Goal: Transaction & Acquisition: Purchase product/service

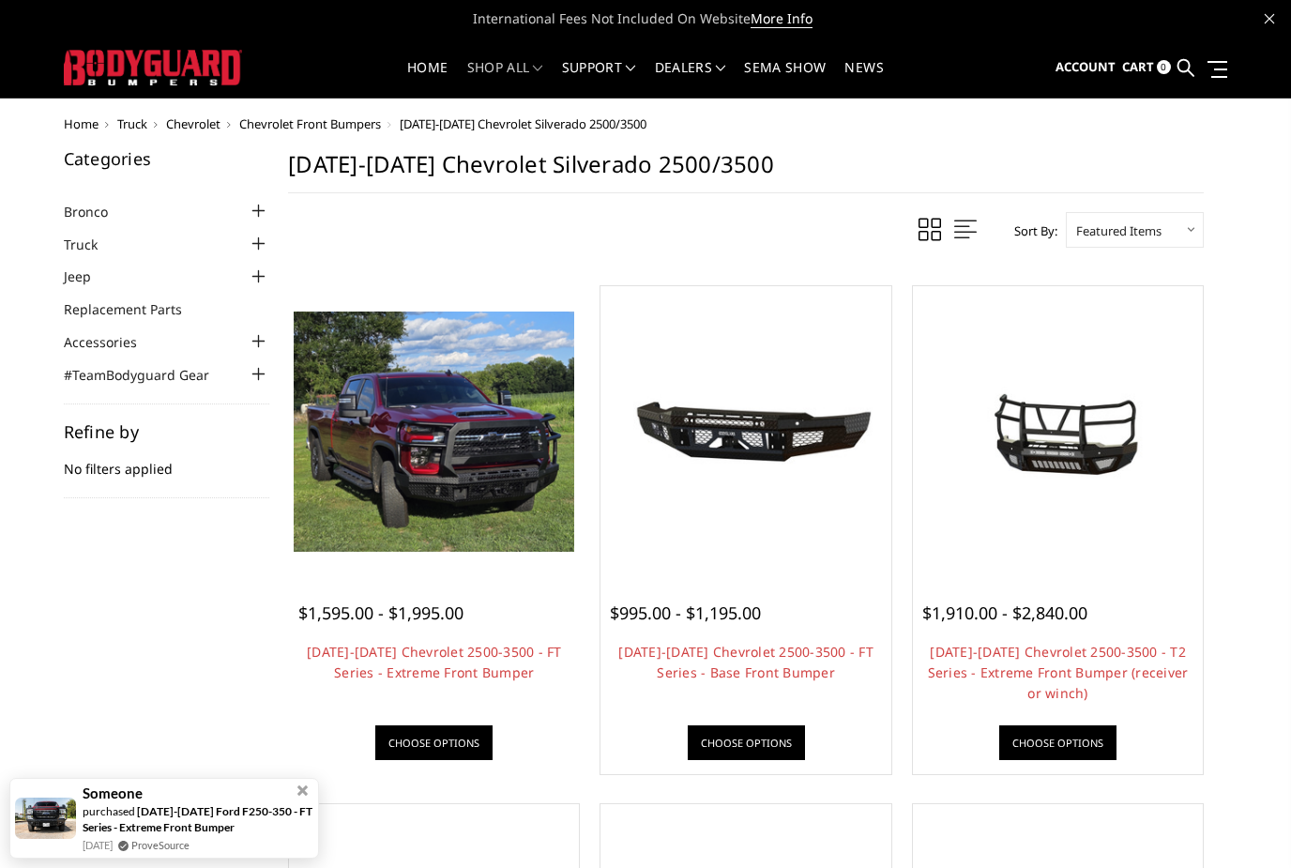
click at [449, 435] on img at bounding box center [434, 431] width 280 height 240
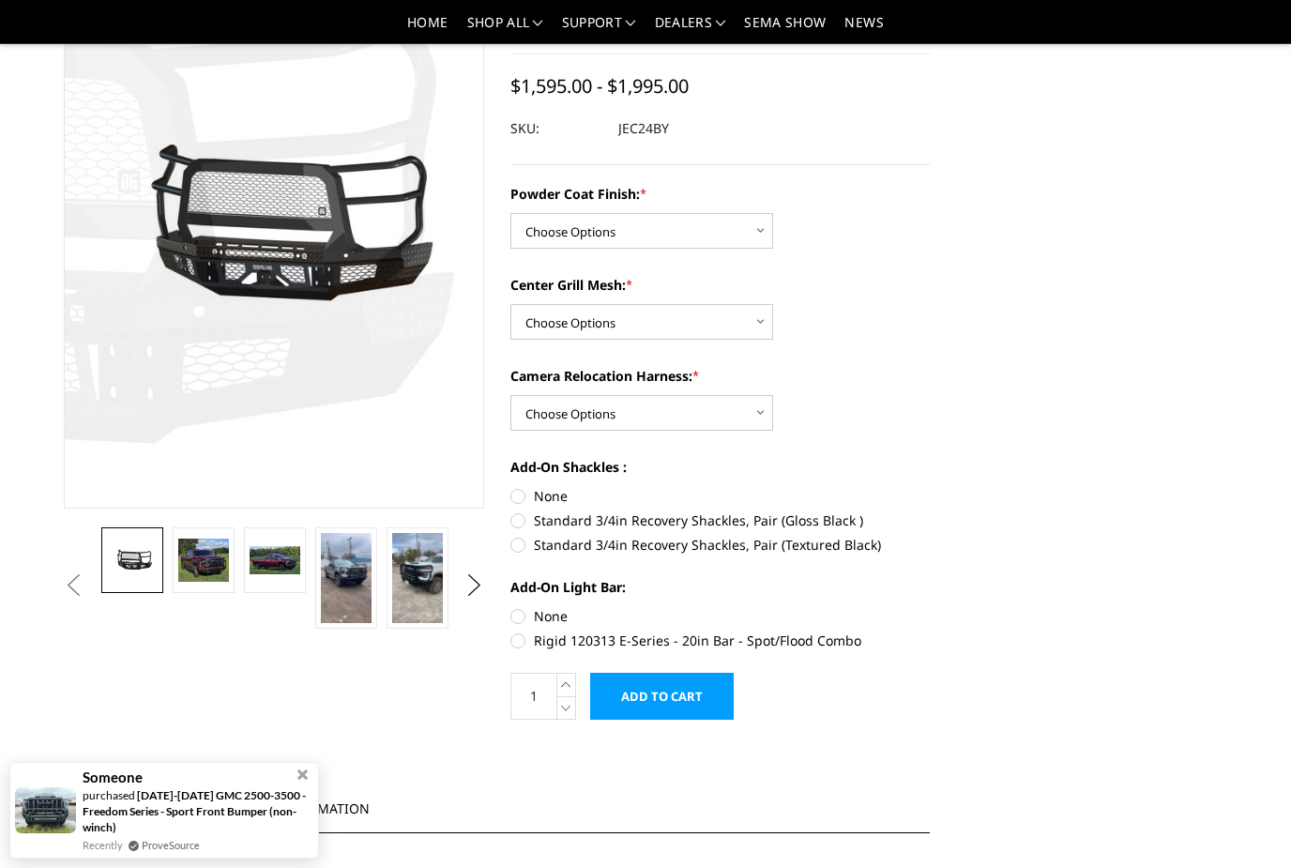
scroll to position [155, 0]
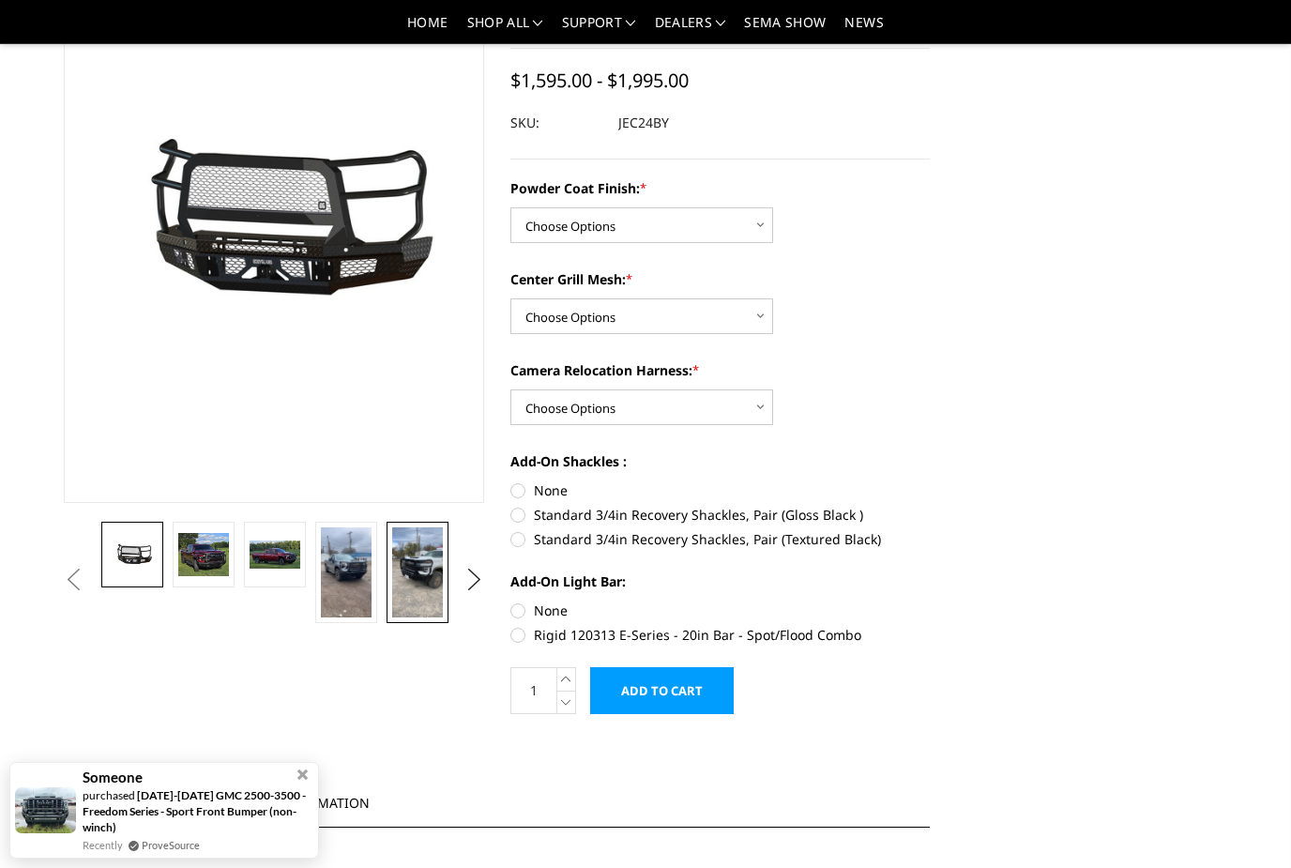
click at [428, 565] on img at bounding box center [417, 572] width 51 height 90
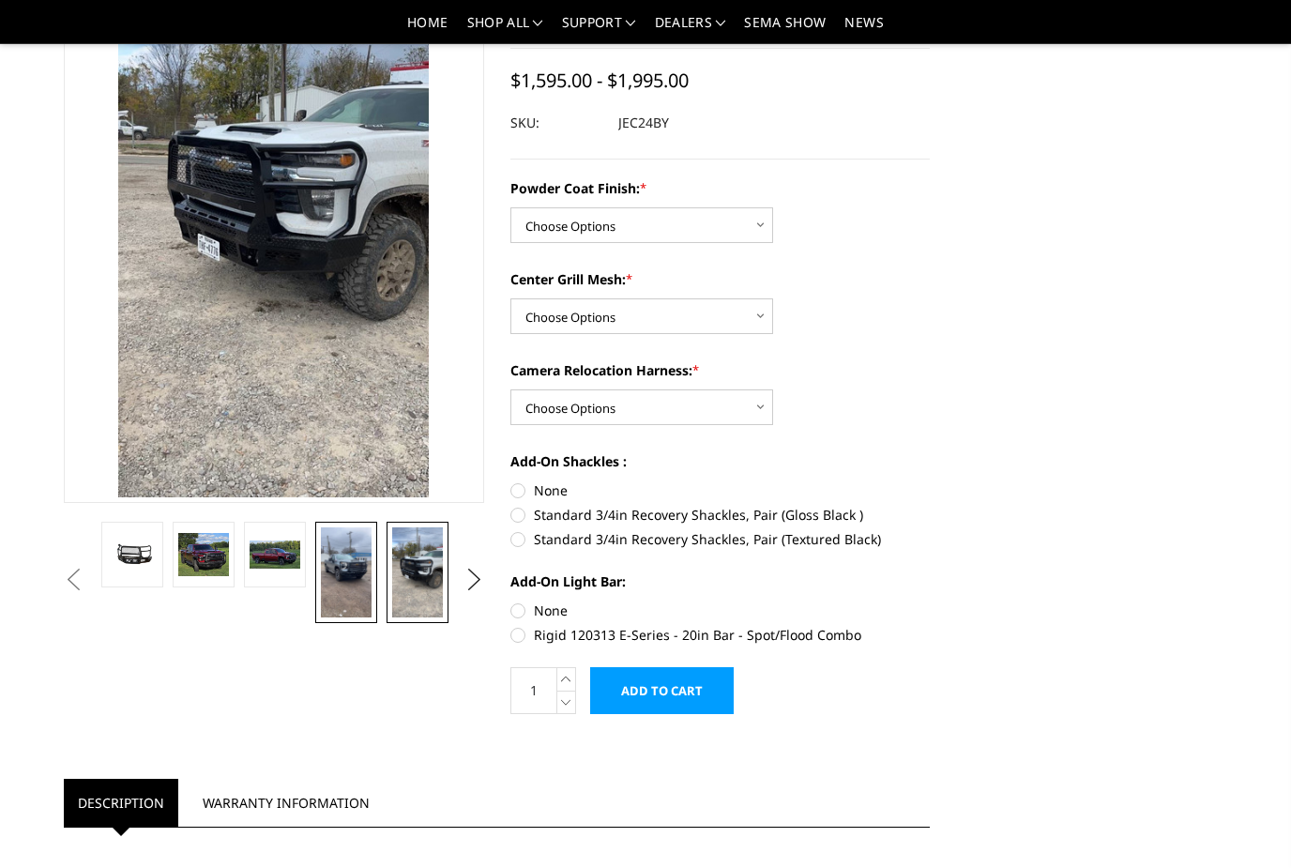
click at [337, 568] on img at bounding box center [346, 572] width 51 height 90
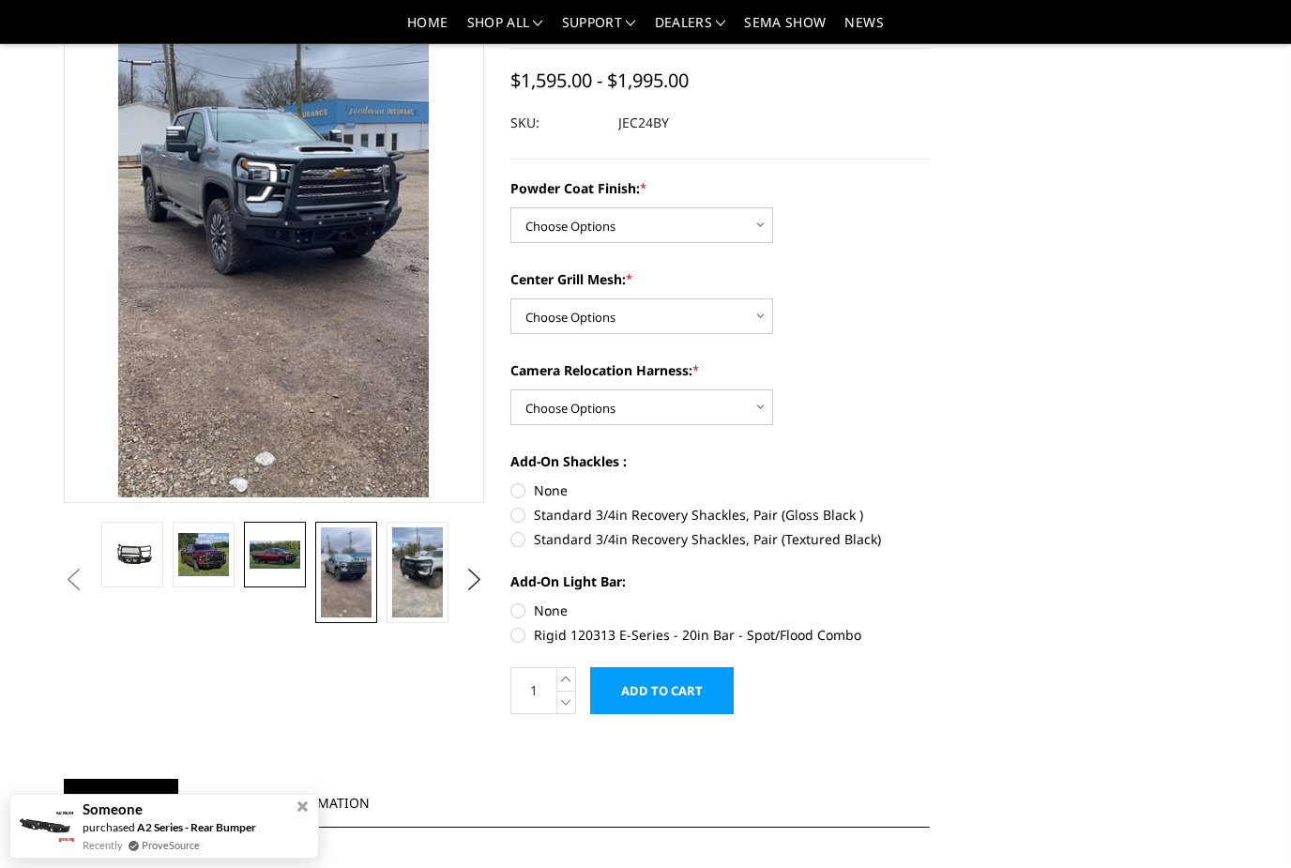
click at [273, 557] on img at bounding box center [275, 553] width 51 height 27
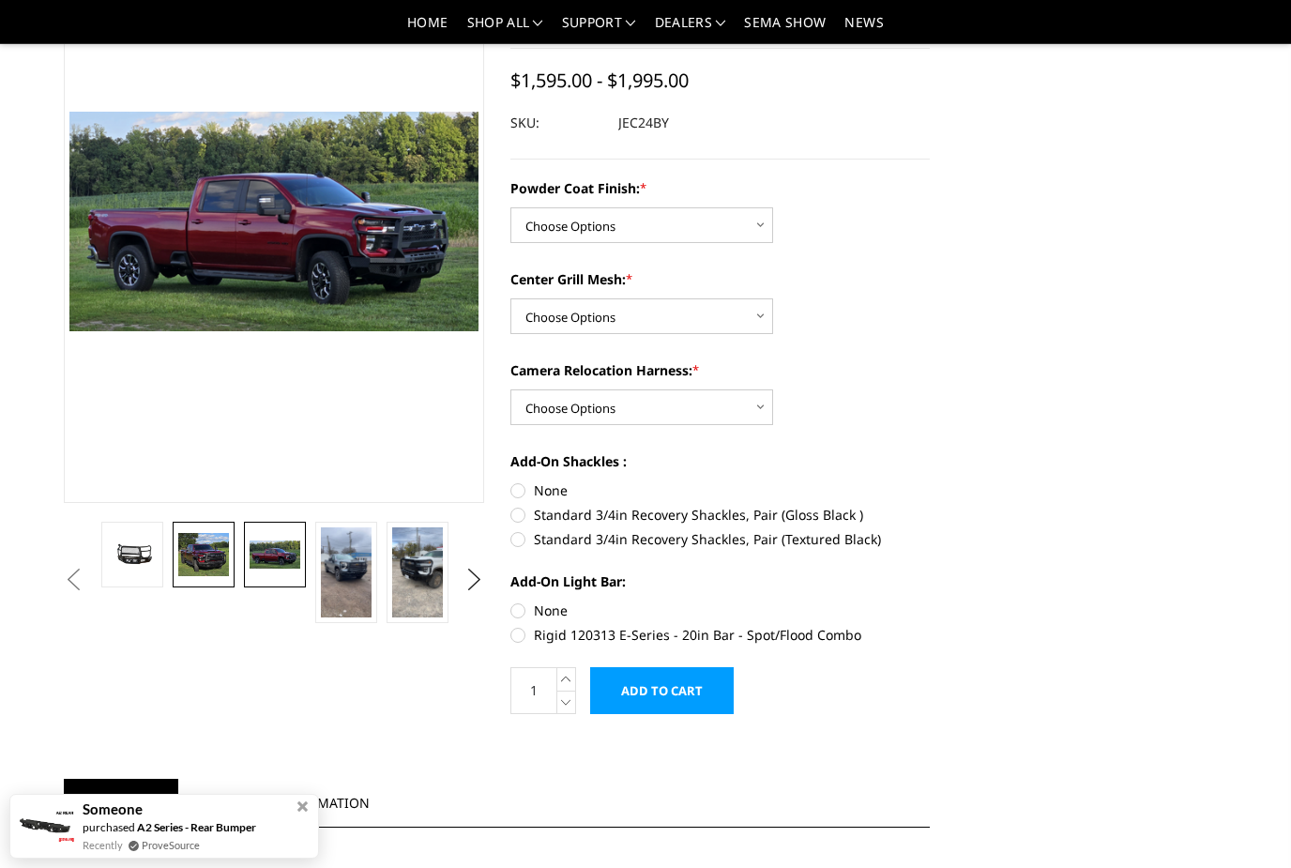
click at [212, 553] on img at bounding box center [203, 554] width 51 height 43
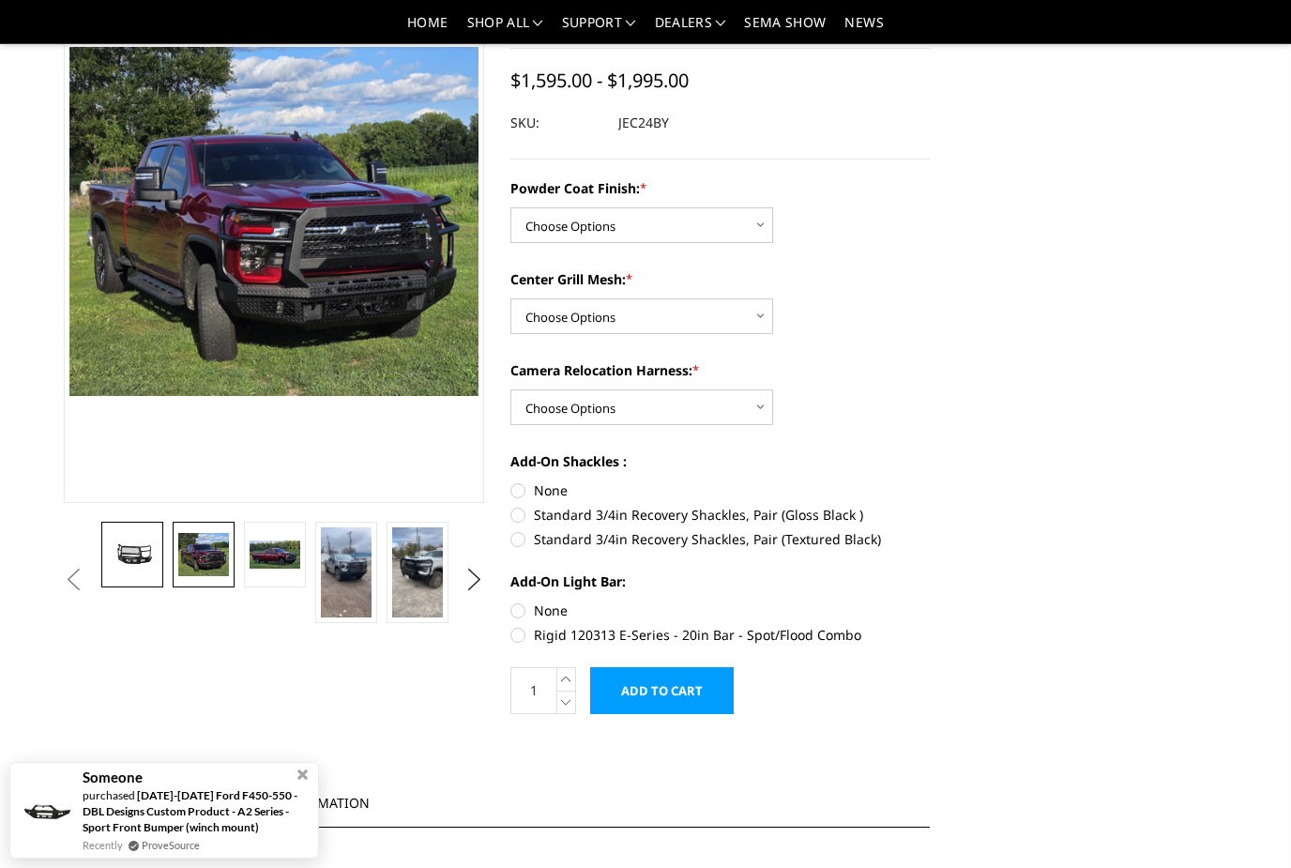
click at [155, 557] on img at bounding box center [132, 553] width 51 height 23
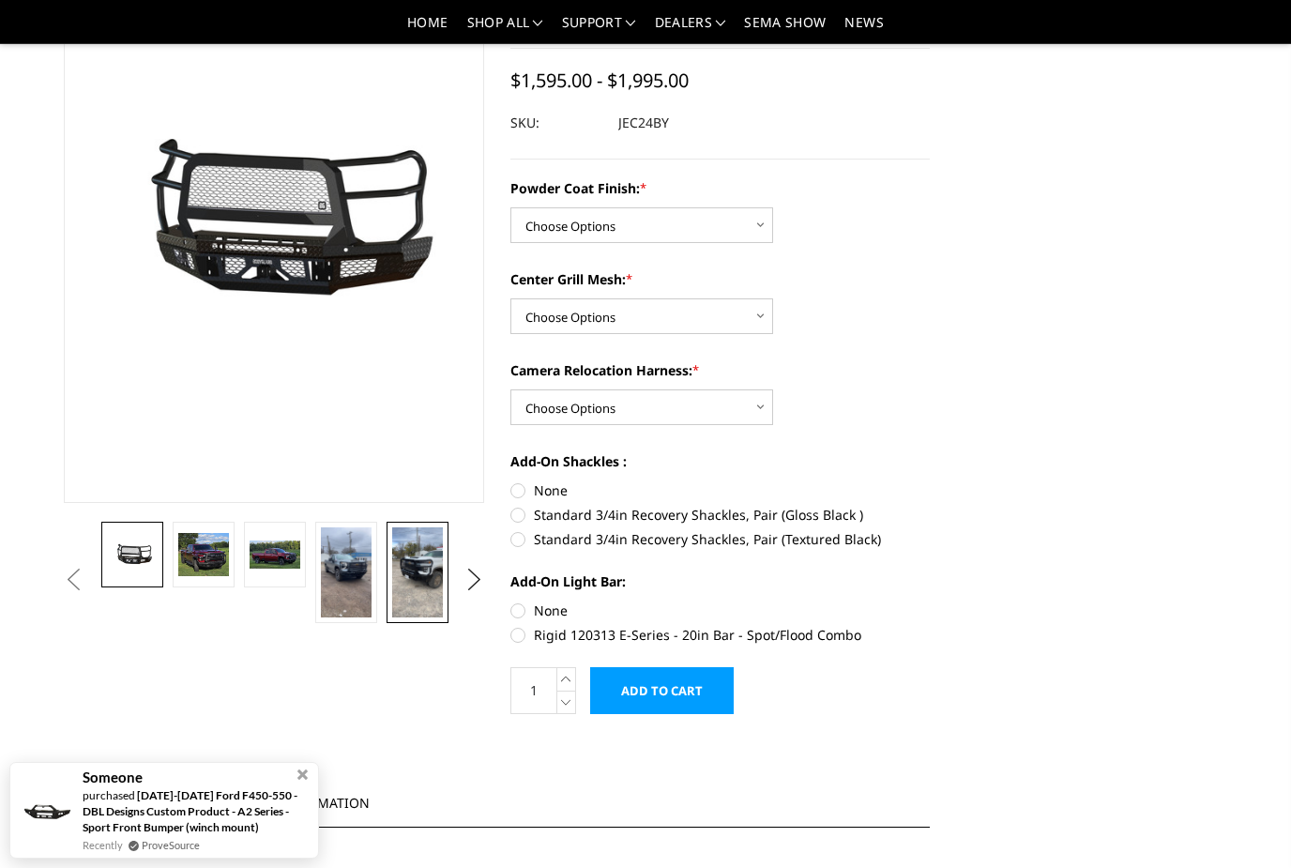
click at [434, 574] on img at bounding box center [417, 572] width 51 height 90
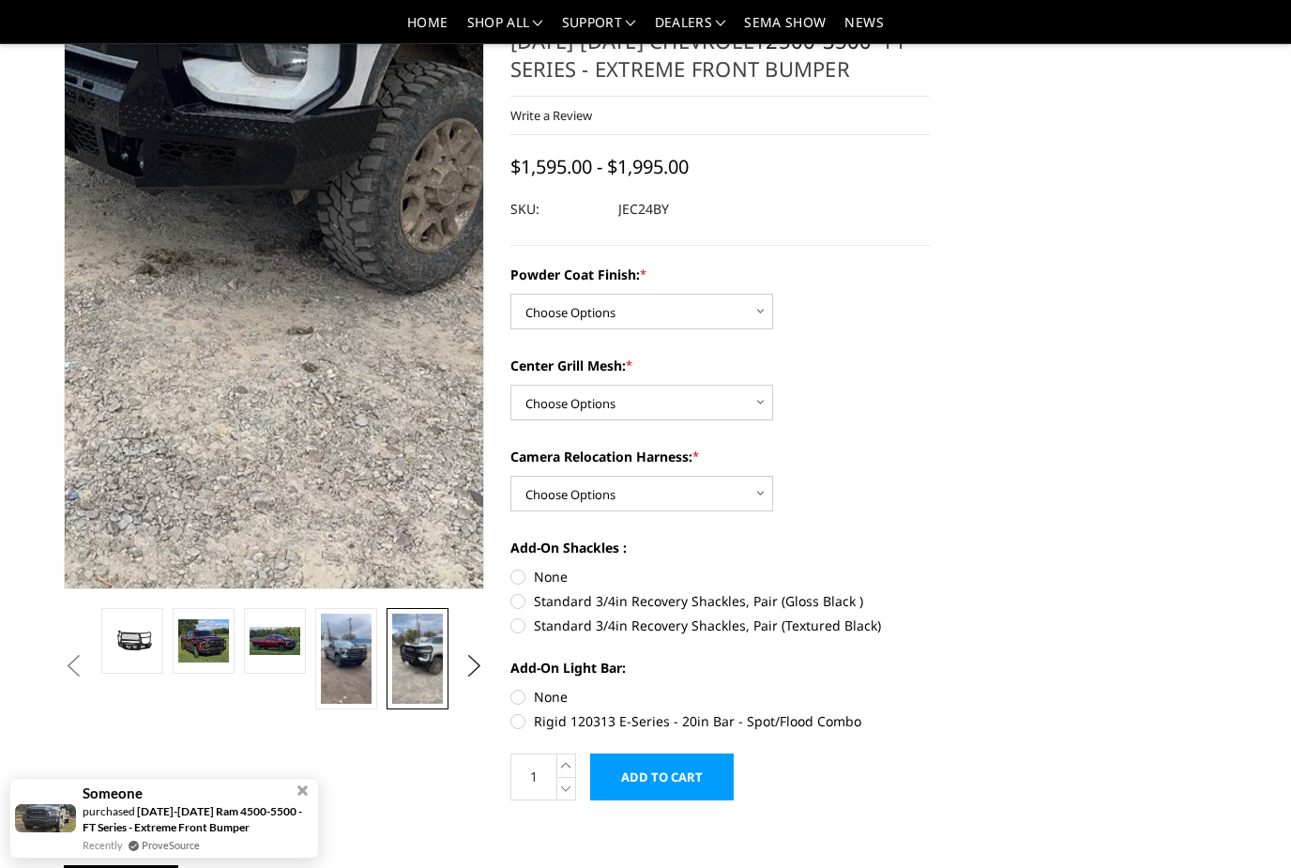
scroll to position [65, 0]
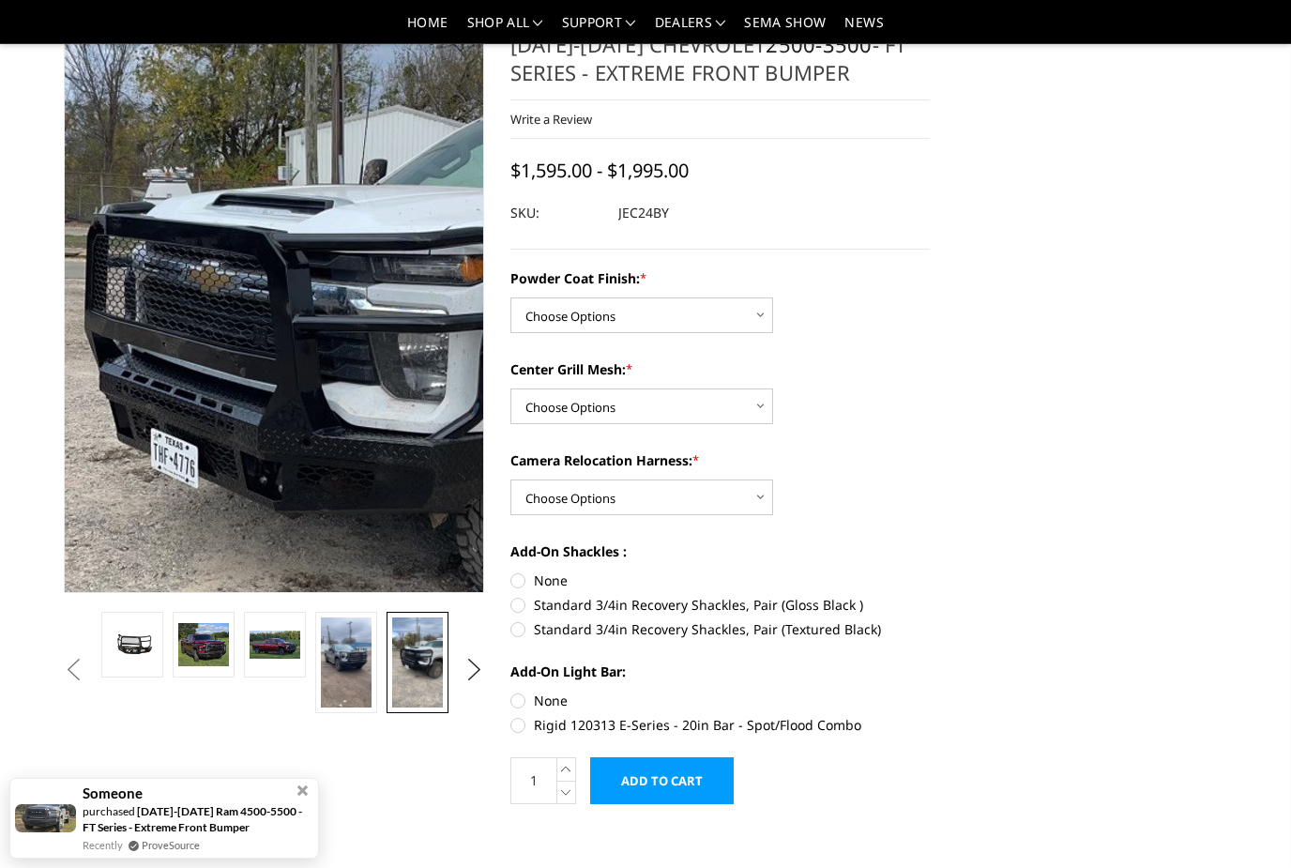
click at [206, 233] on img at bounding box center [314, 401] width 675 height 1201
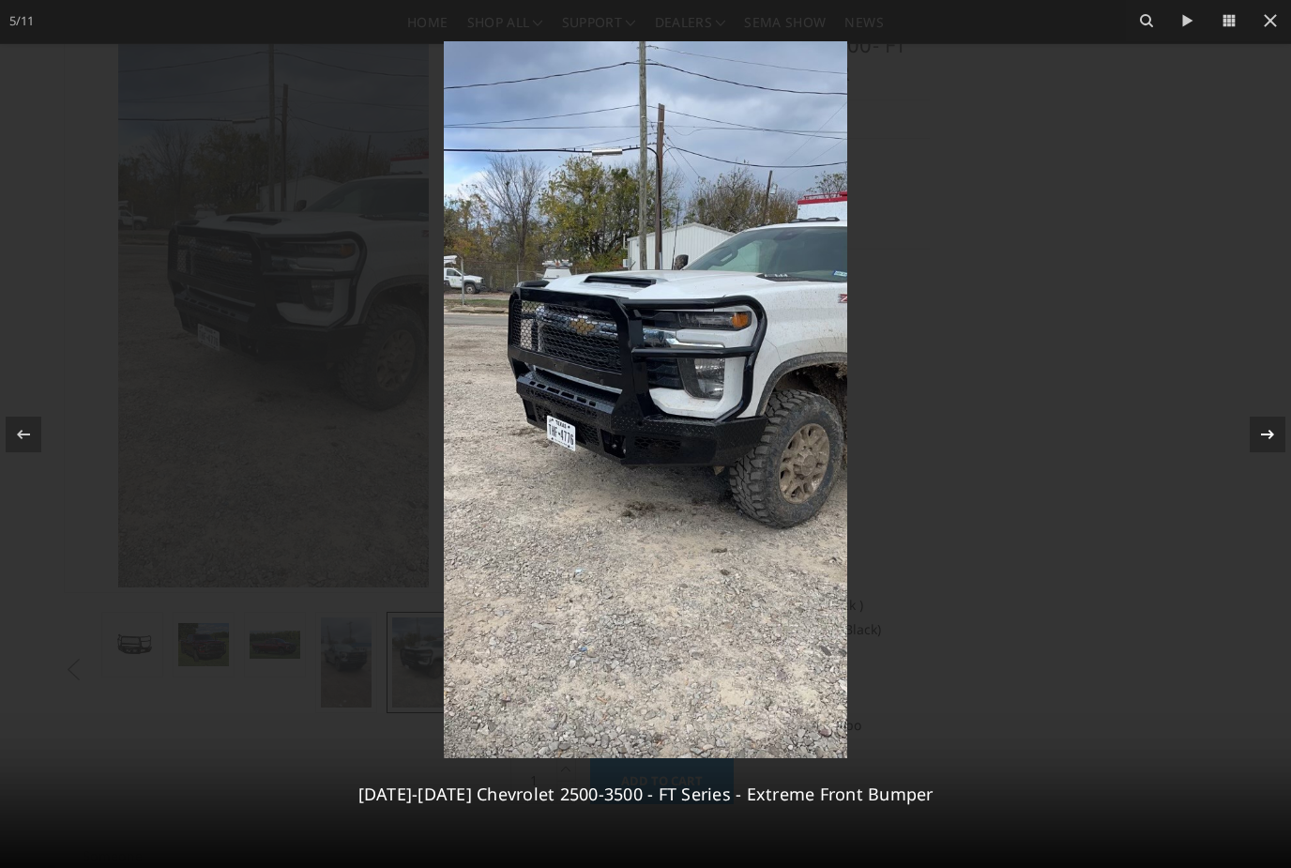
click at [1271, 437] on icon at bounding box center [1267, 434] width 23 height 23
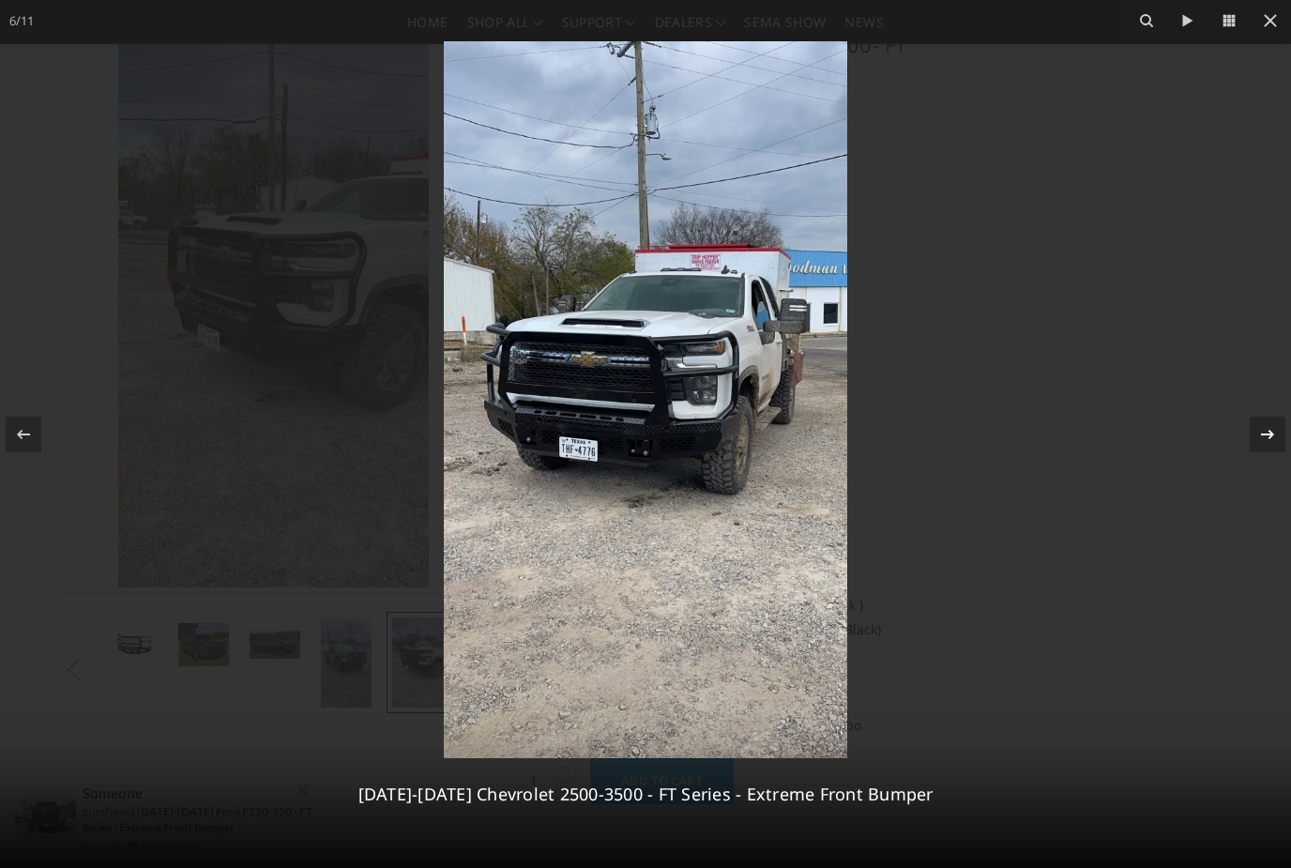
click at [1271, 437] on icon at bounding box center [1267, 434] width 23 height 23
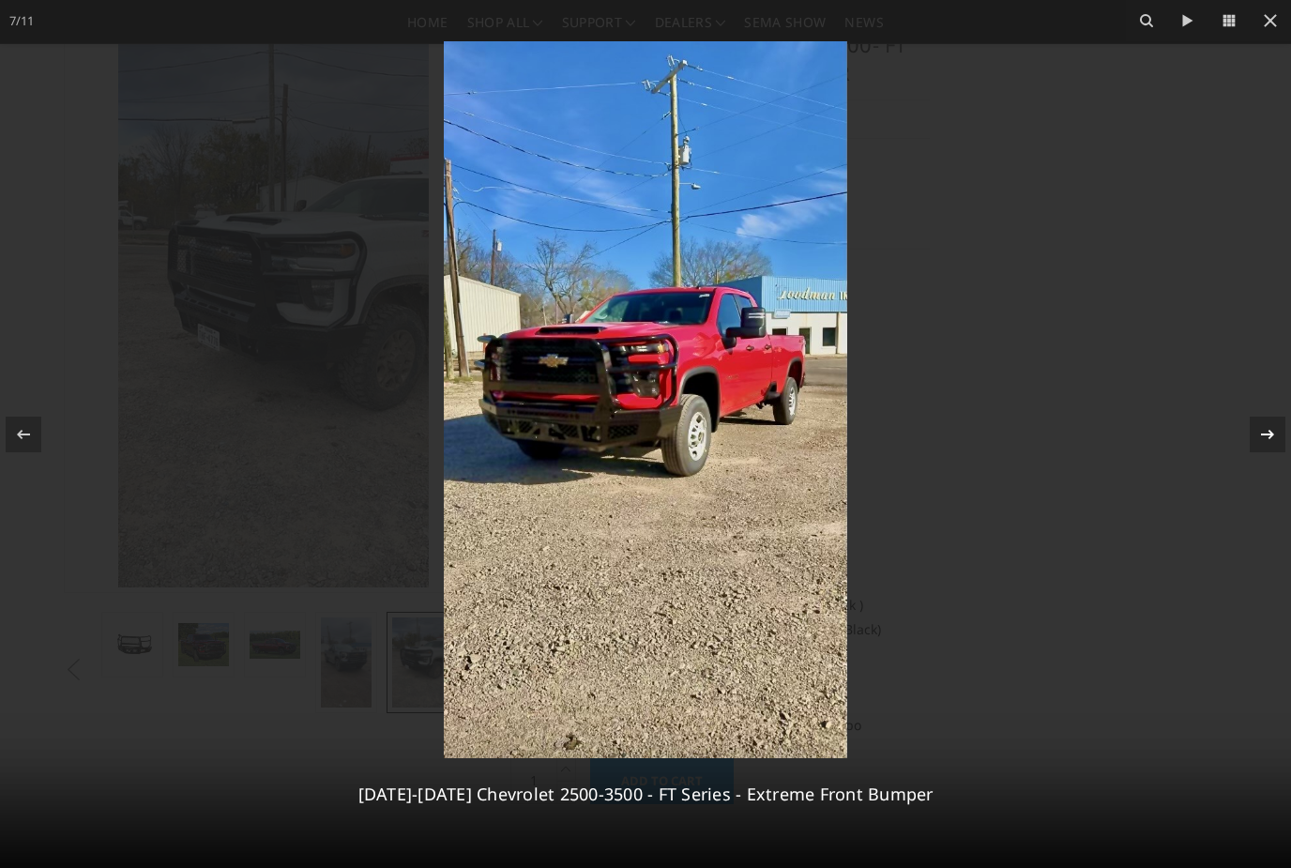
click at [1271, 437] on icon at bounding box center [1267, 434] width 23 height 23
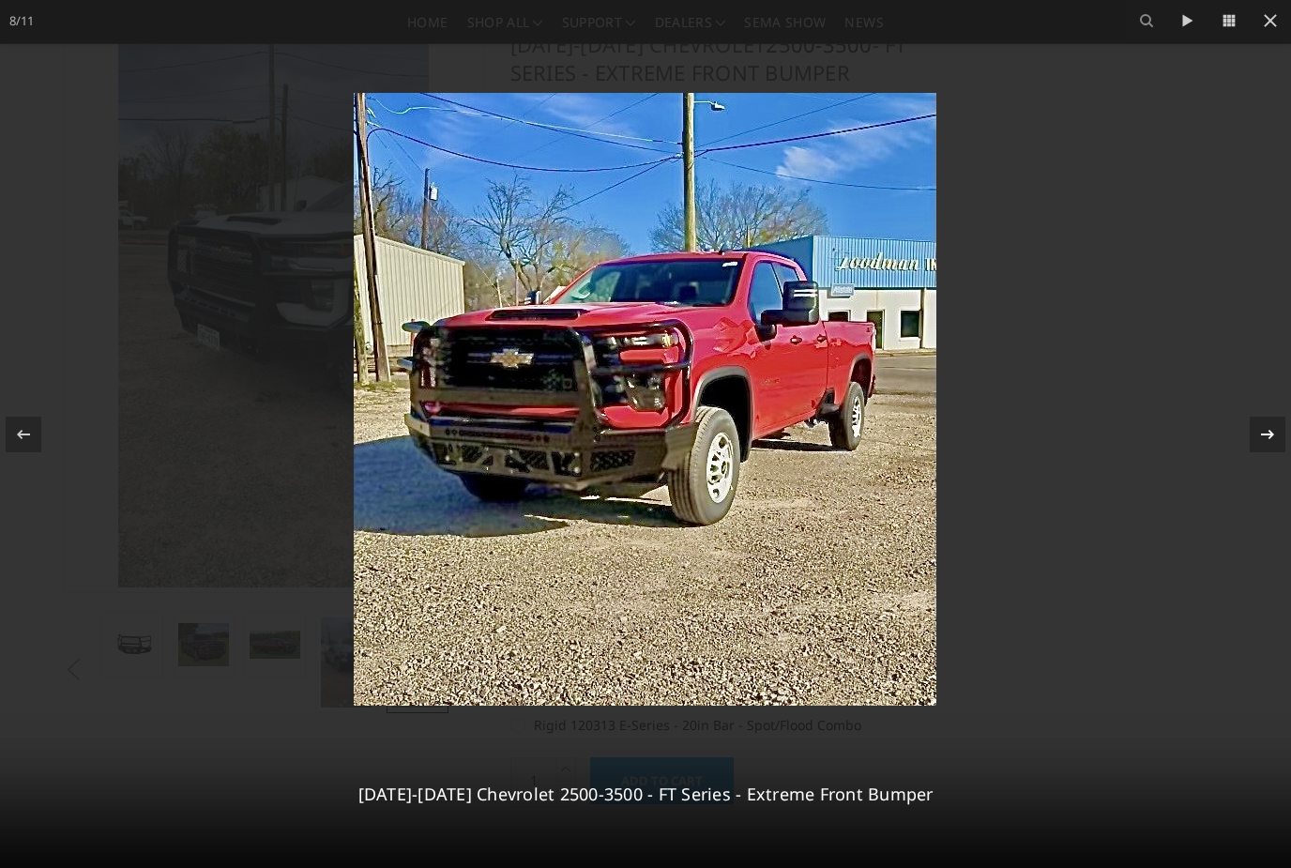
click at [1271, 437] on icon at bounding box center [1267, 434] width 23 height 23
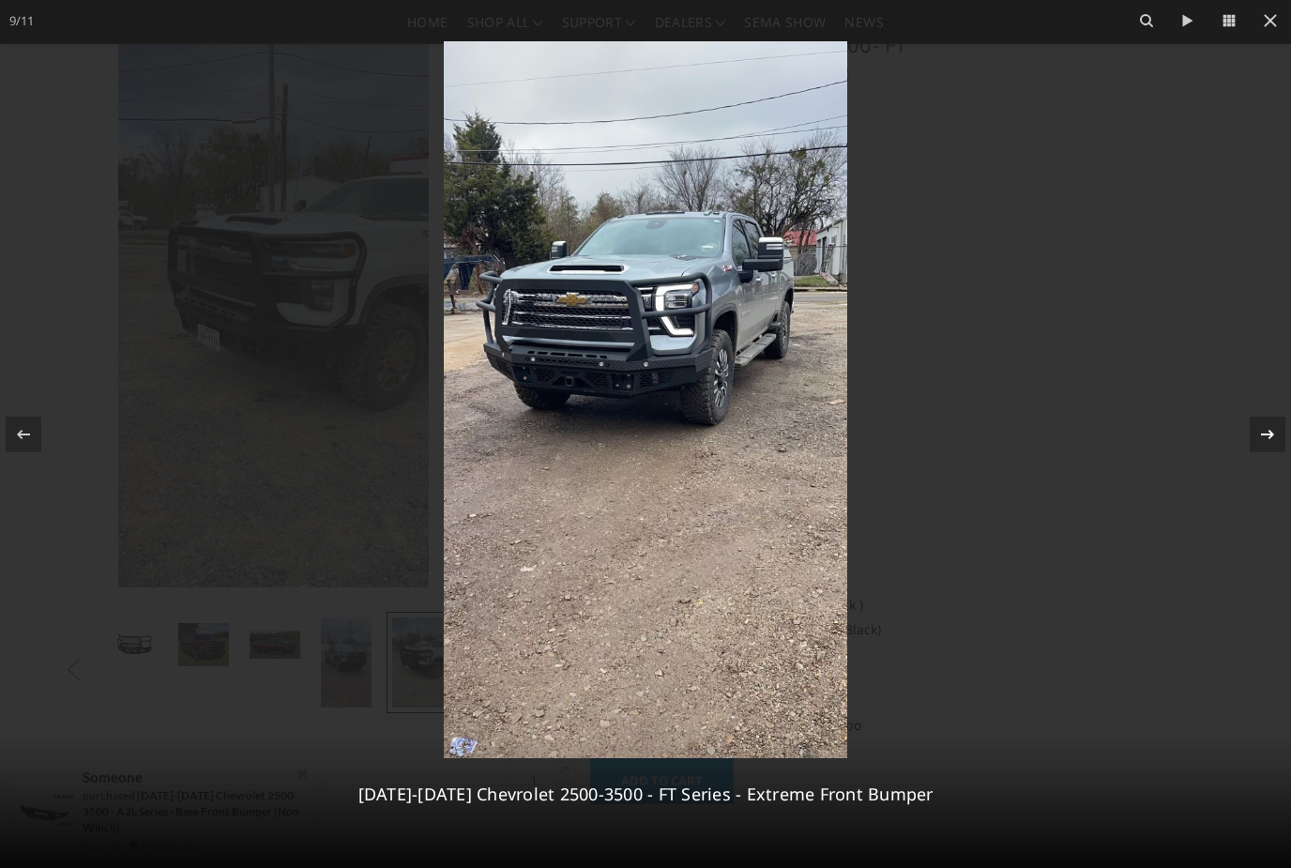
click at [1271, 437] on icon at bounding box center [1267, 434] width 23 height 23
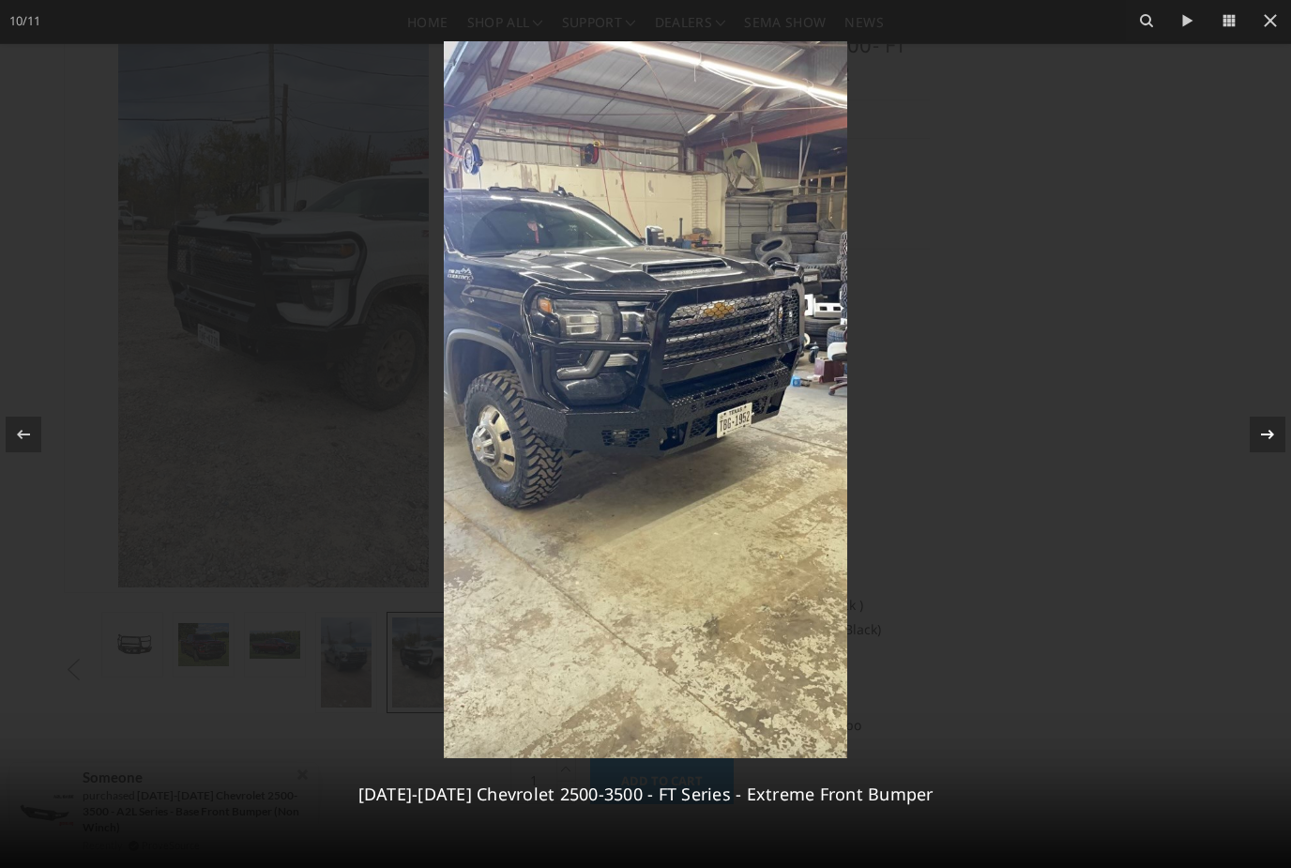
click at [1271, 437] on icon at bounding box center [1267, 434] width 23 height 23
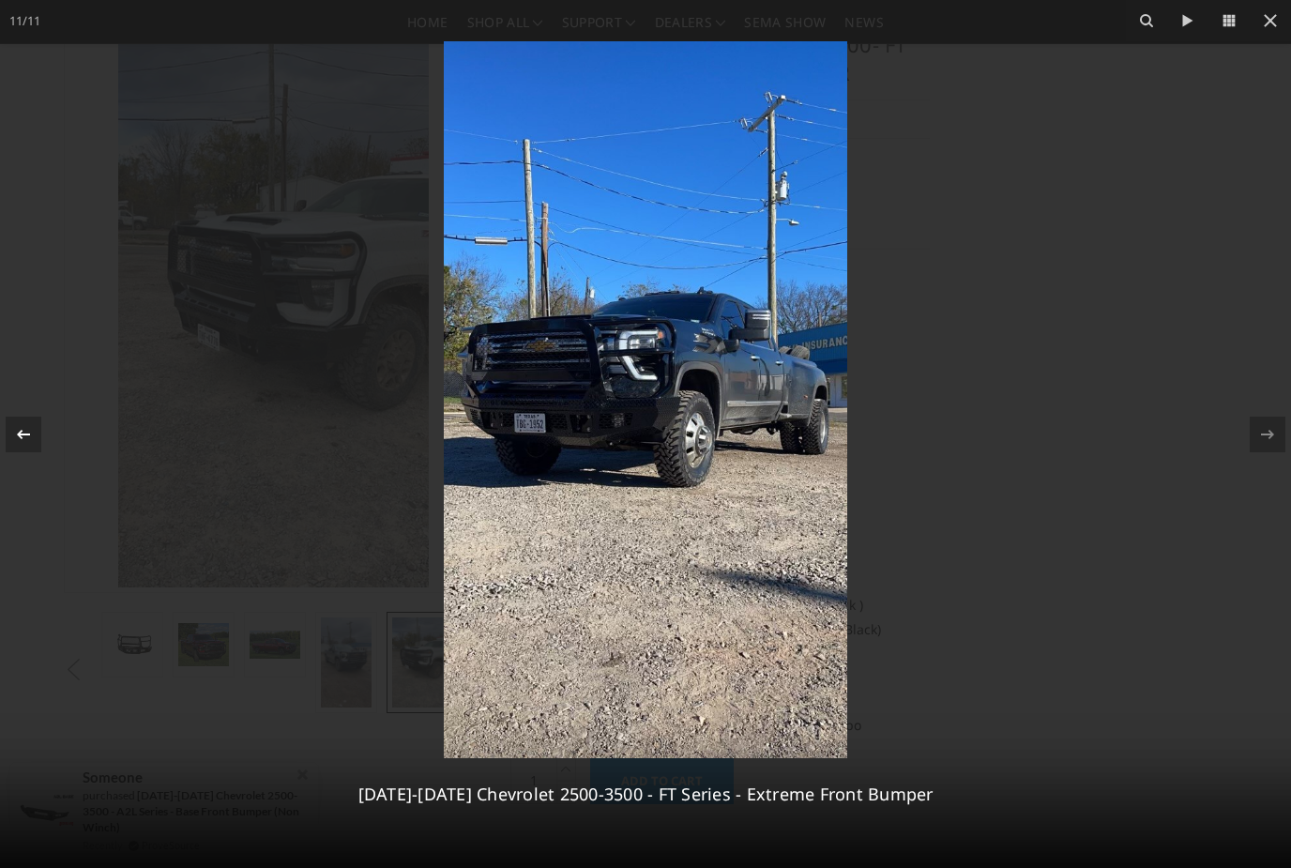
click at [27, 444] on icon at bounding box center [23, 434] width 23 height 23
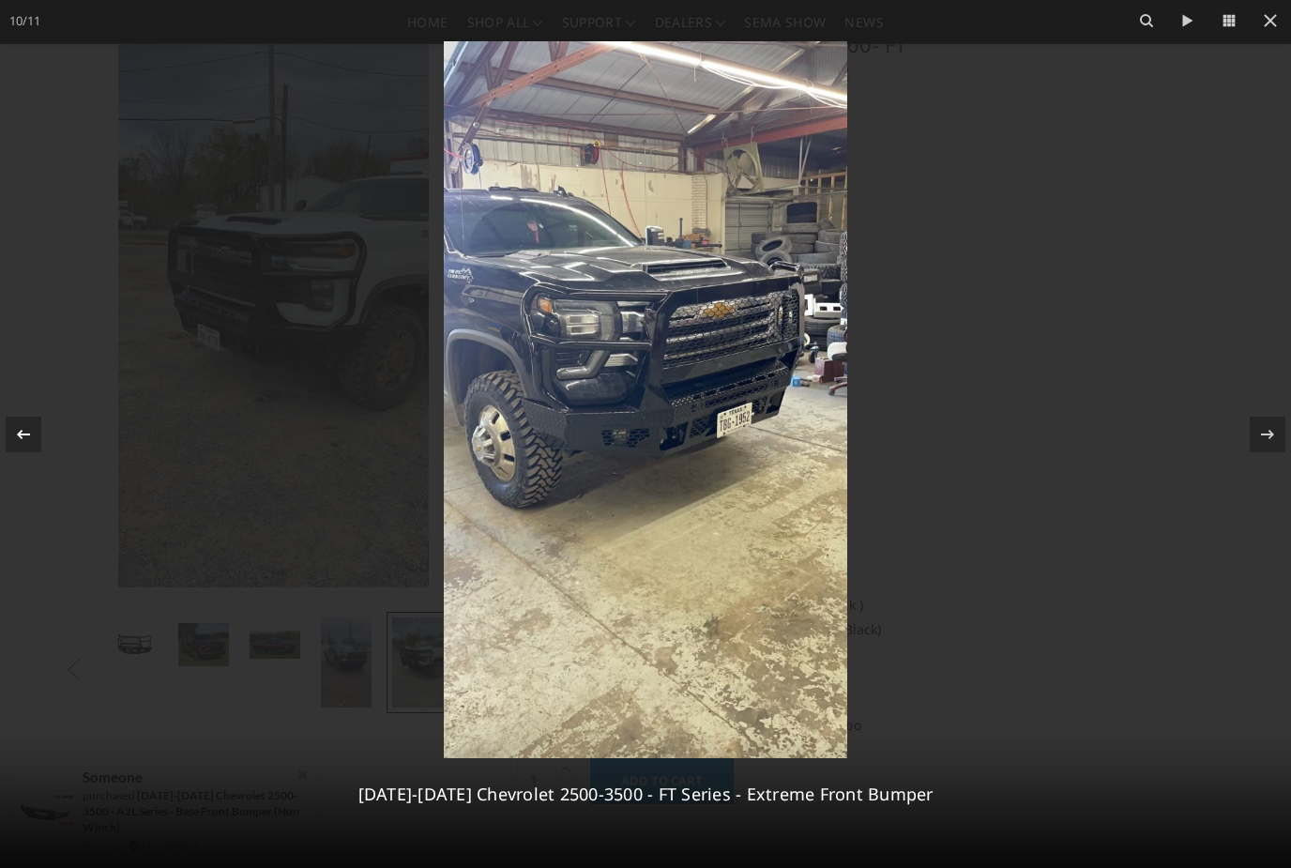
click at [27, 444] on icon at bounding box center [23, 434] width 23 height 23
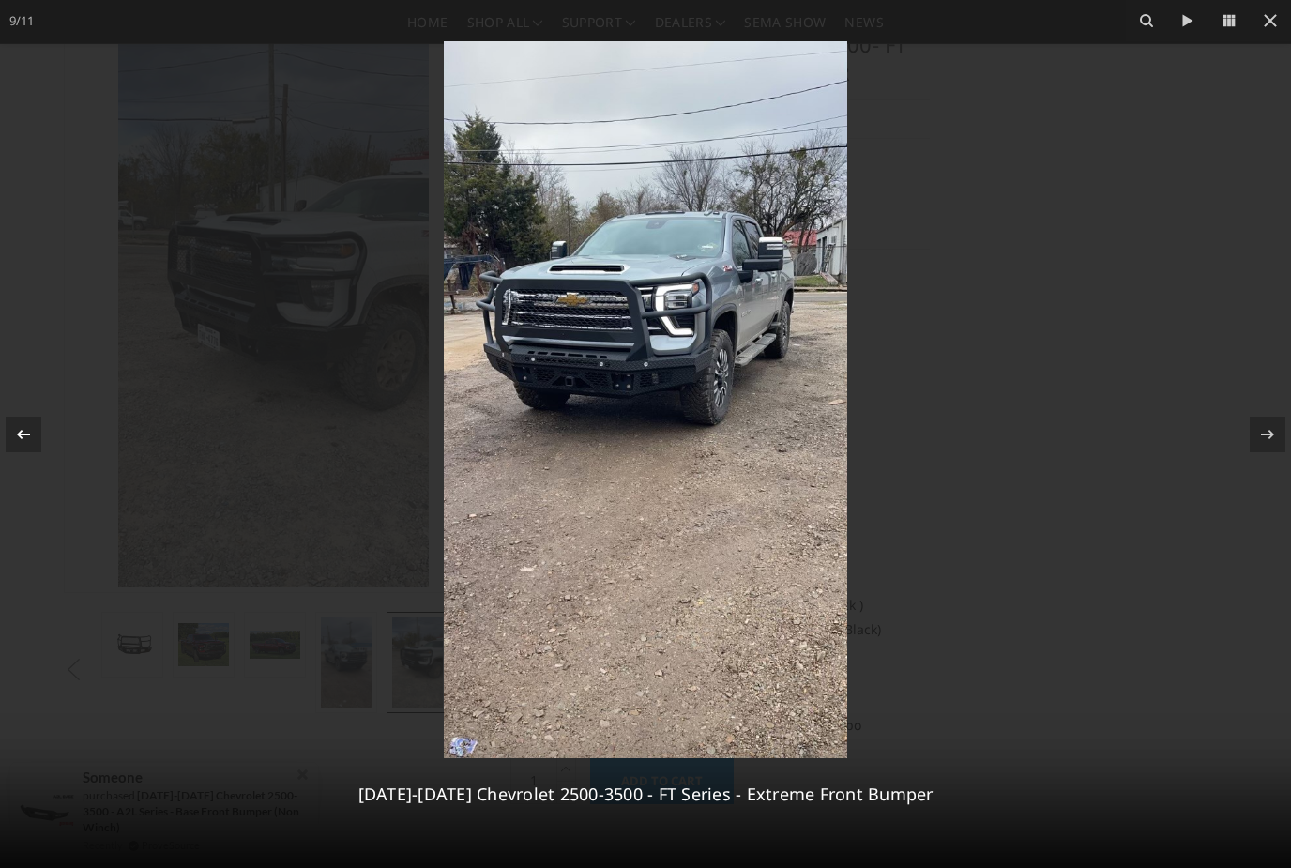
click at [27, 444] on icon at bounding box center [23, 434] width 23 height 23
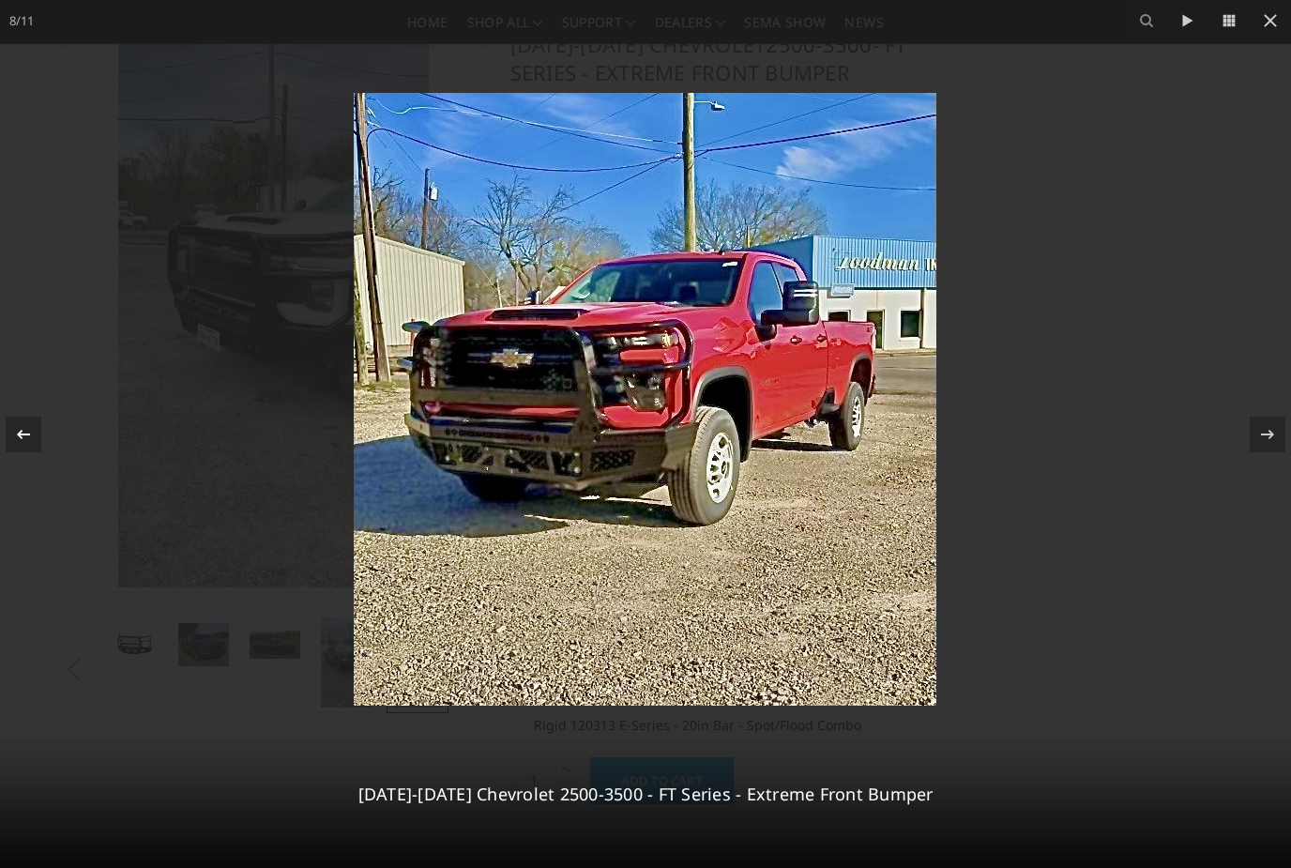
click at [27, 444] on icon at bounding box center [23, 434] width 23 height 23
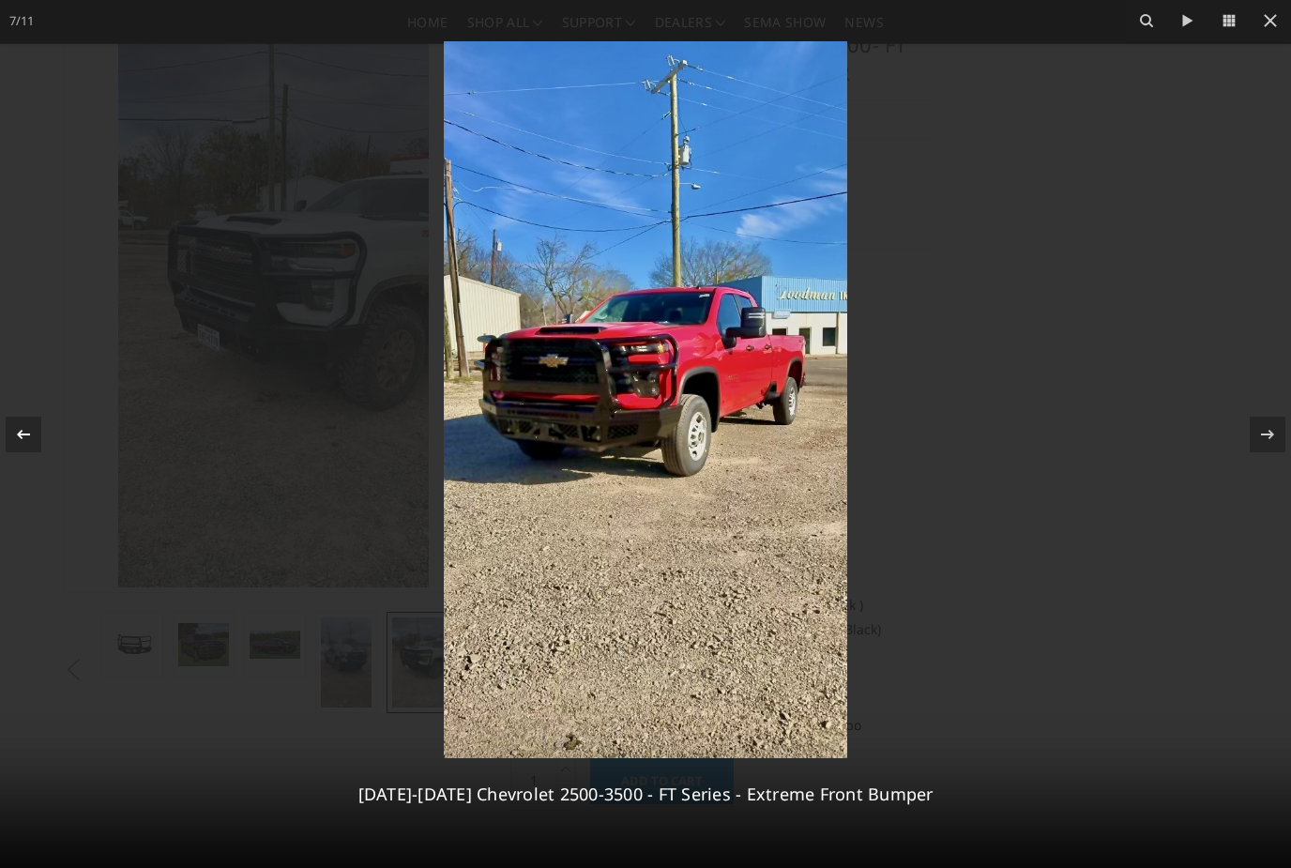
click at [27, 444] on icon at bounding box center [23, 434] width 23 height 23
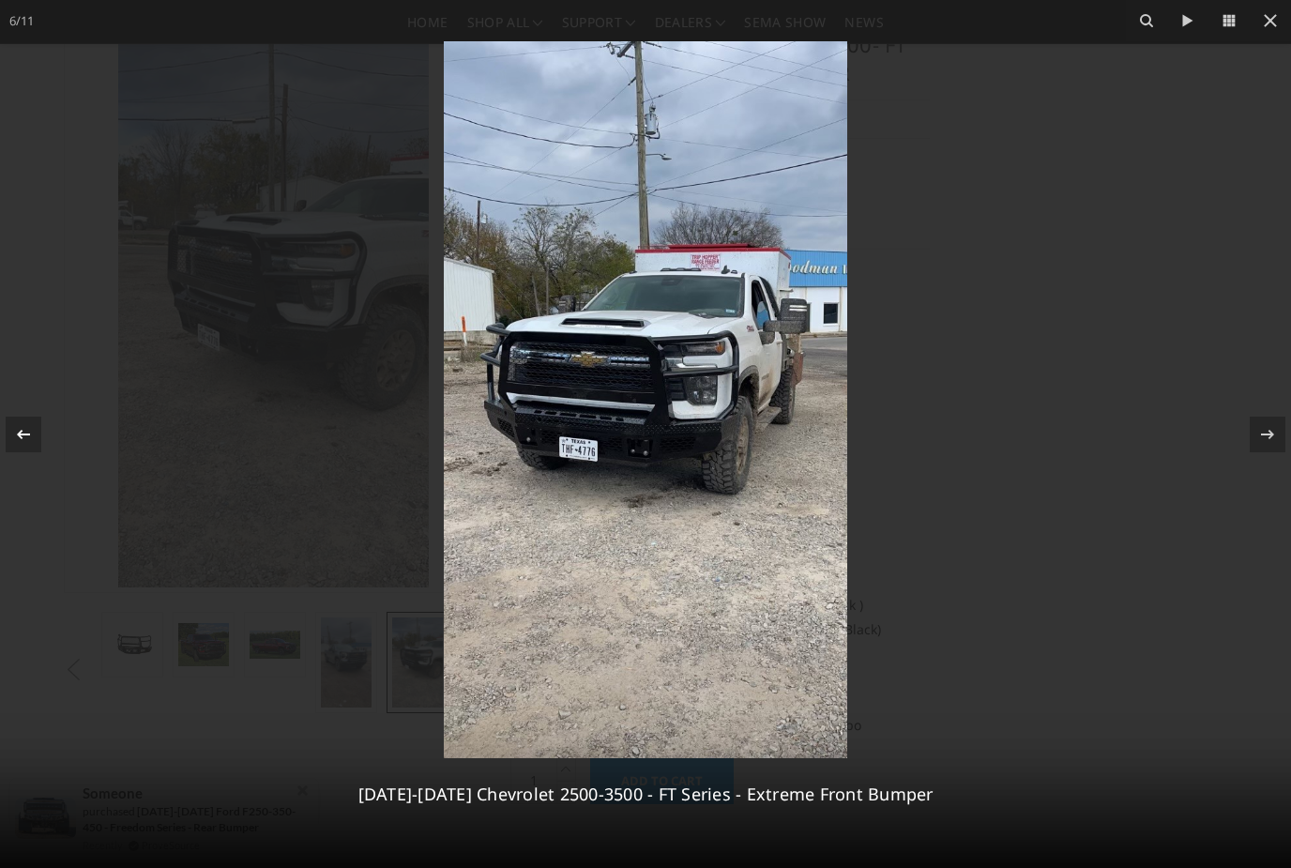
click at [27, 444] on icon at bounding box center [23, 434] width 23 height 23
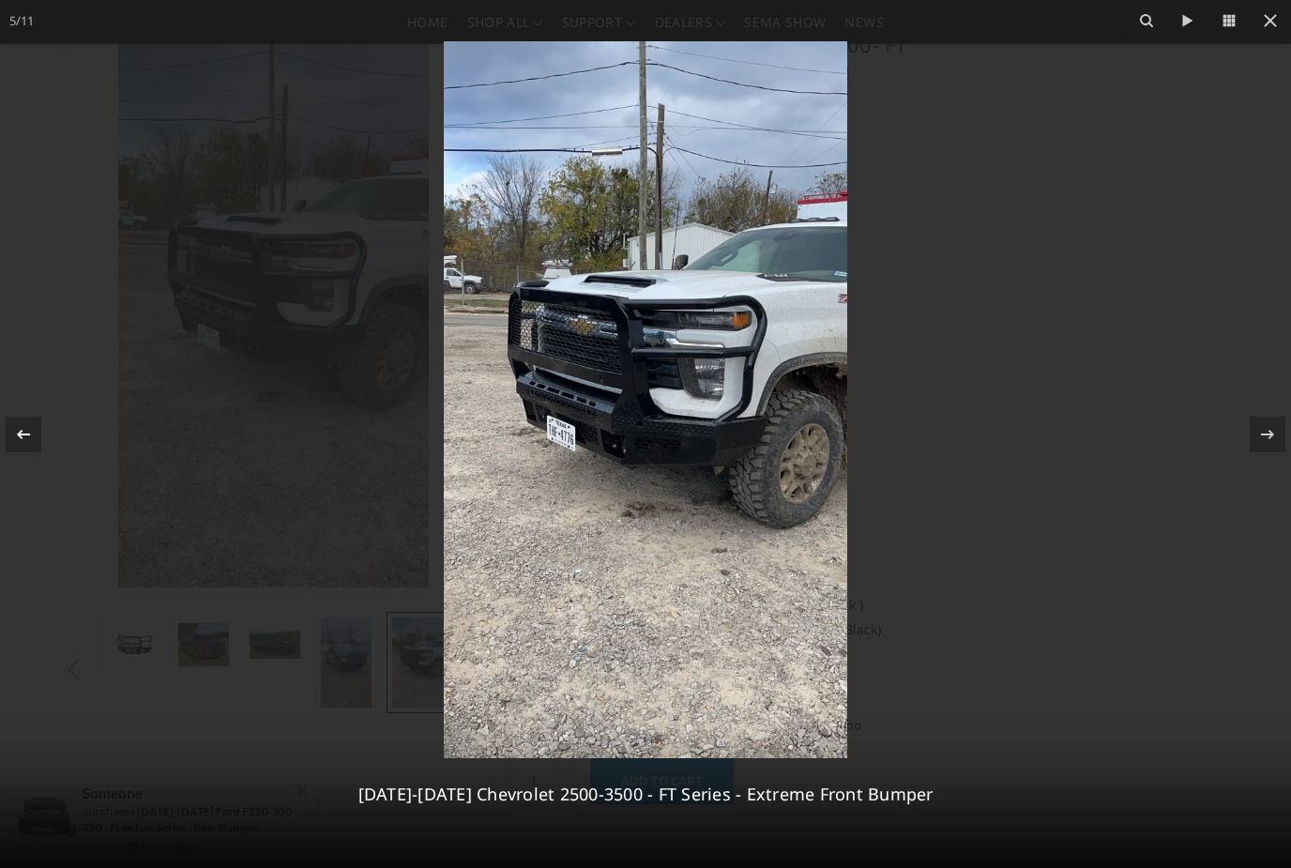
click at [27, 444] on icon at bounding box center [23, 434] width 23 height 23
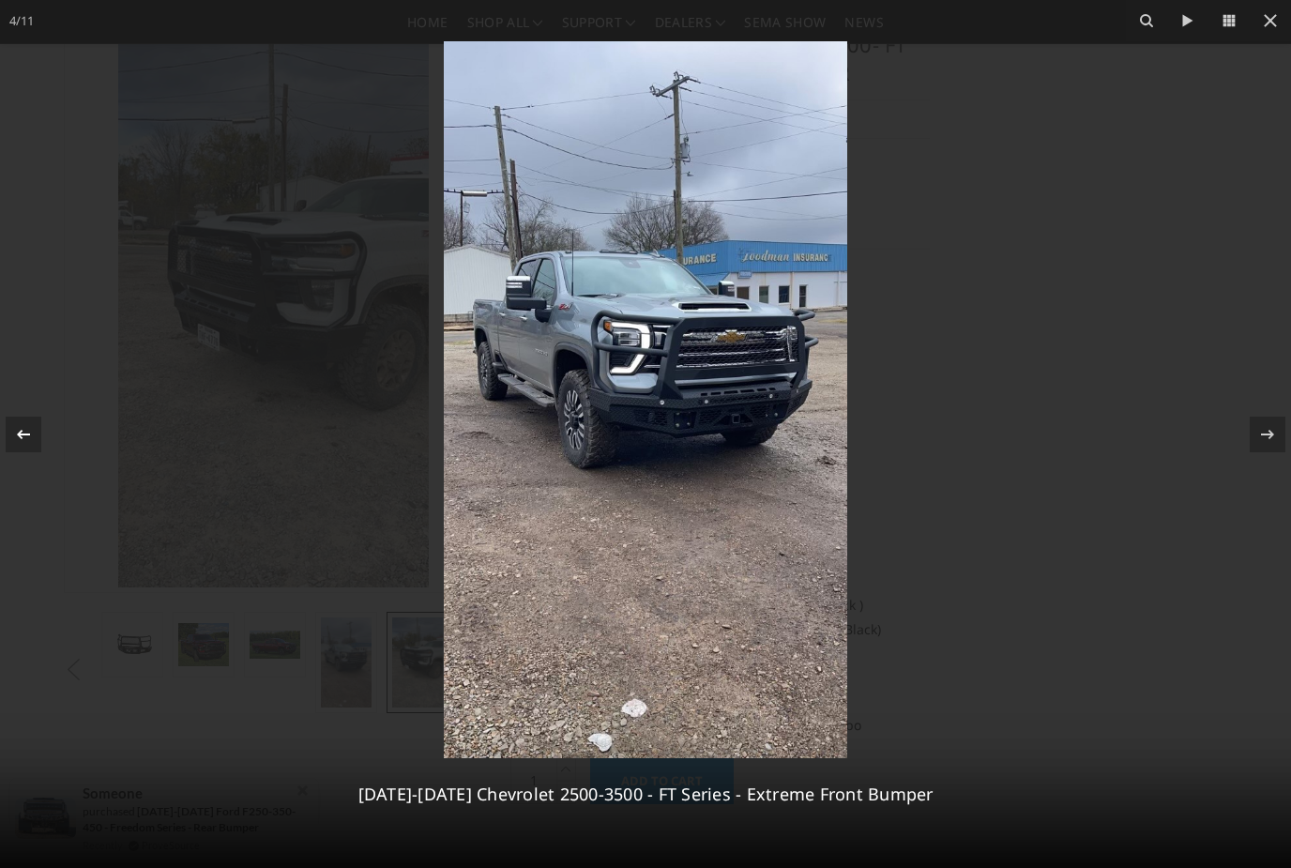
click at [27, 444] on icon at bounding box center [23, 434] width 23 height 23
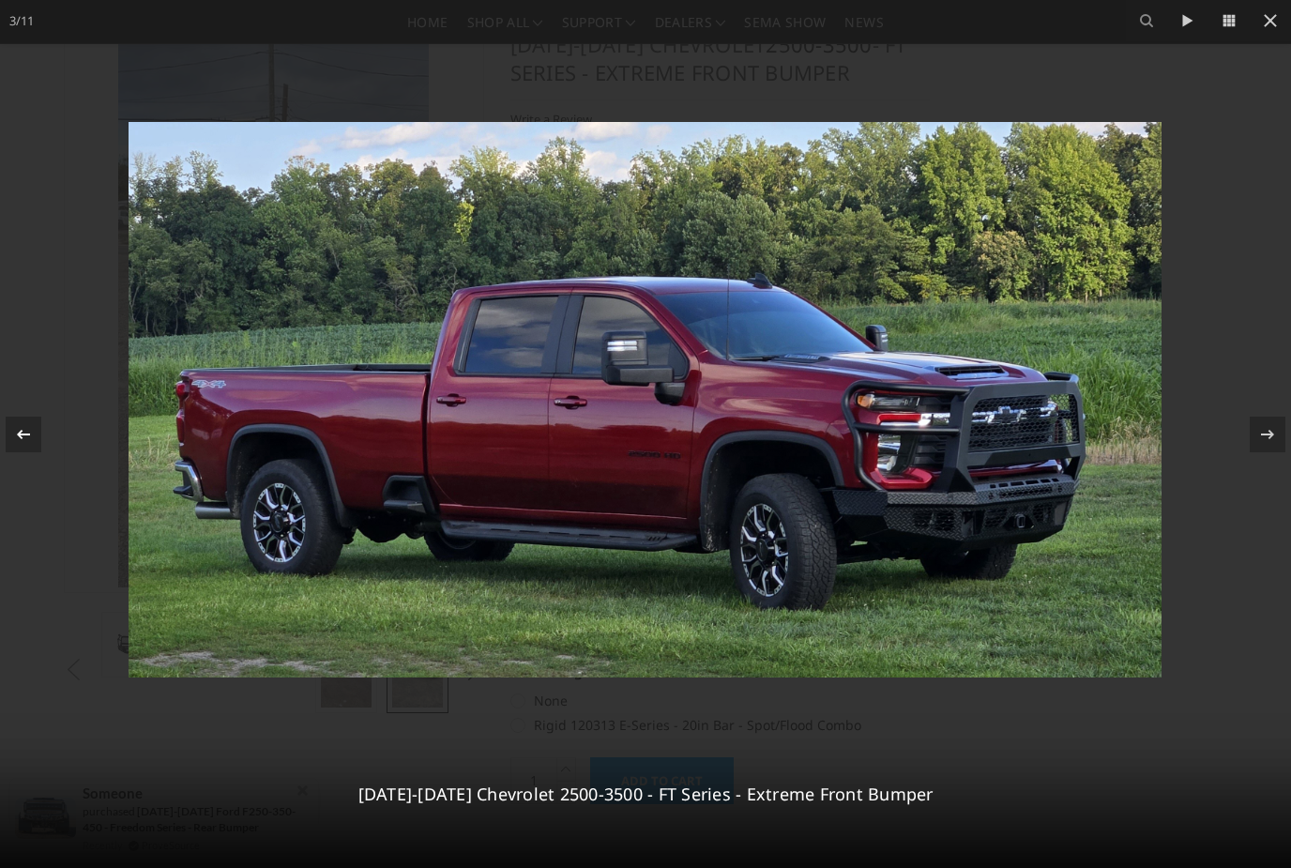
click at [27, 444] on icon at bounding box center [23, 434] width 23 height 23
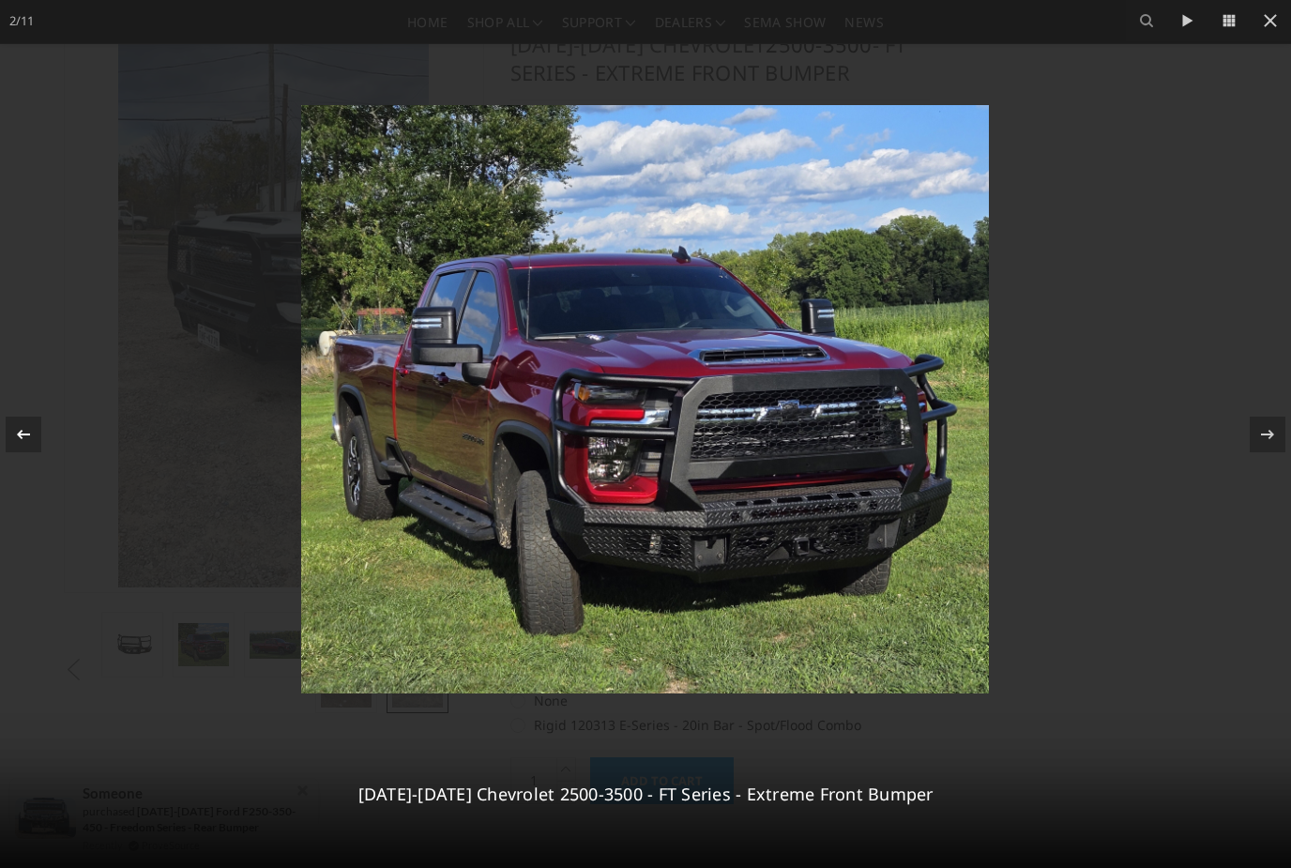
click at [27, 444] on icon at bounding box center [23, 434] width 23 height 23
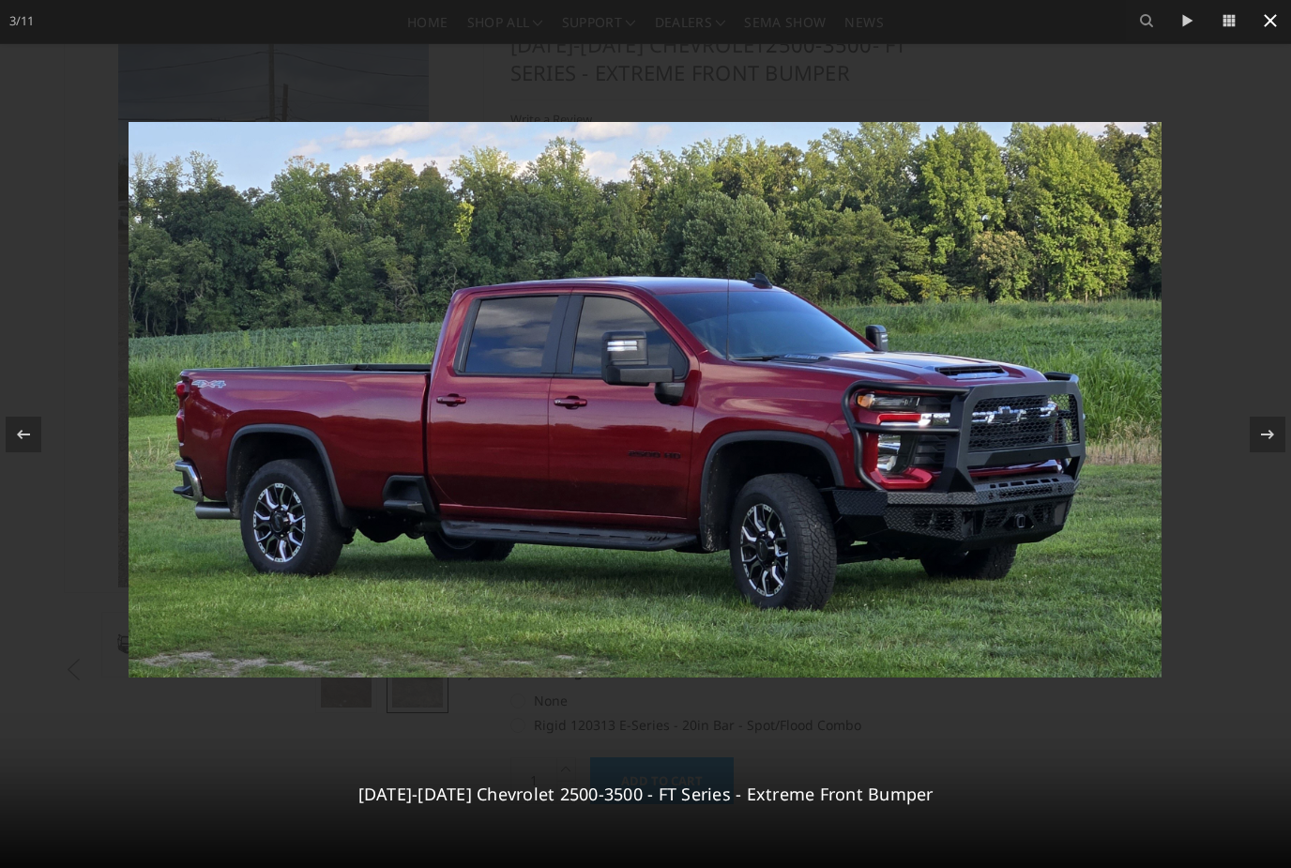
click at [1271, 26] on icon at bounding box center [1270, 20] width 23 height 23
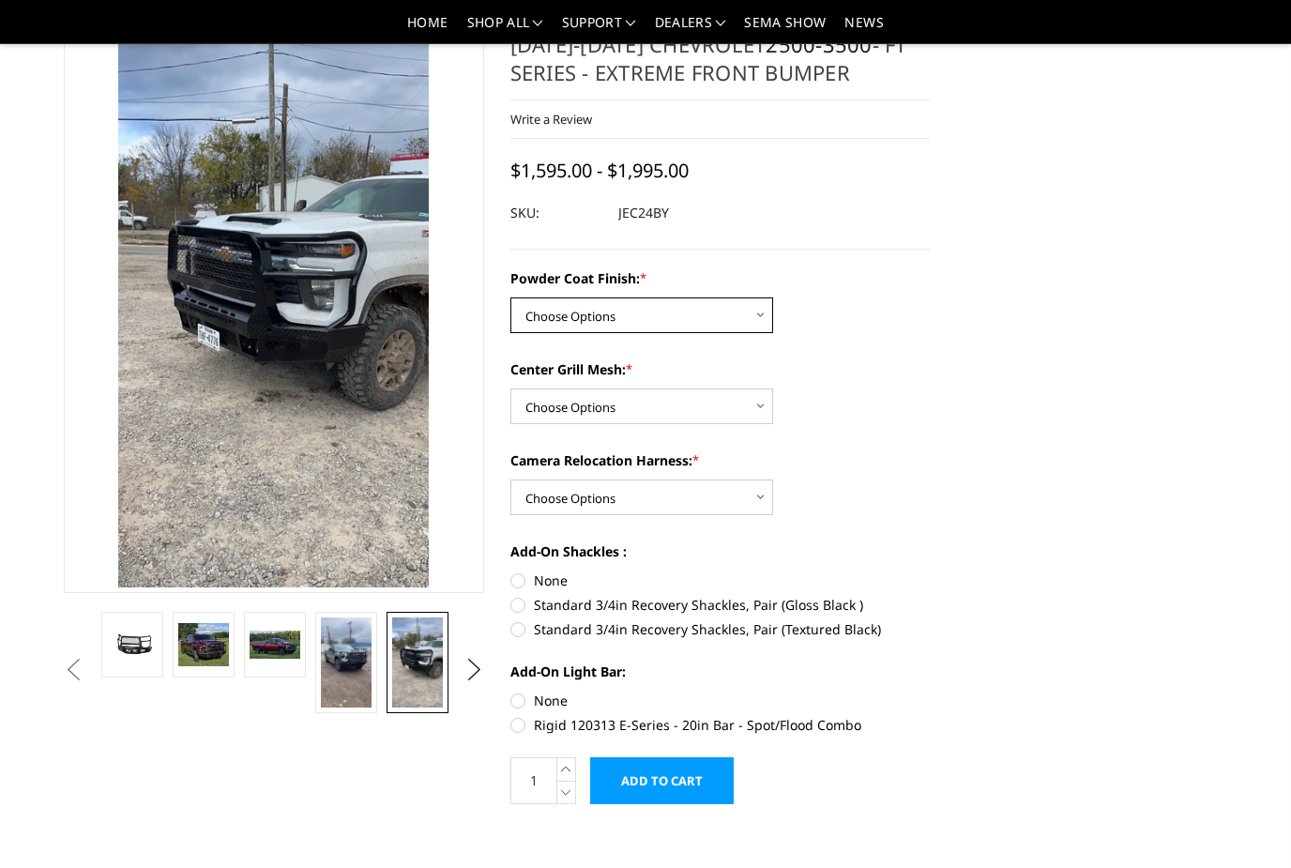
select select "3278"
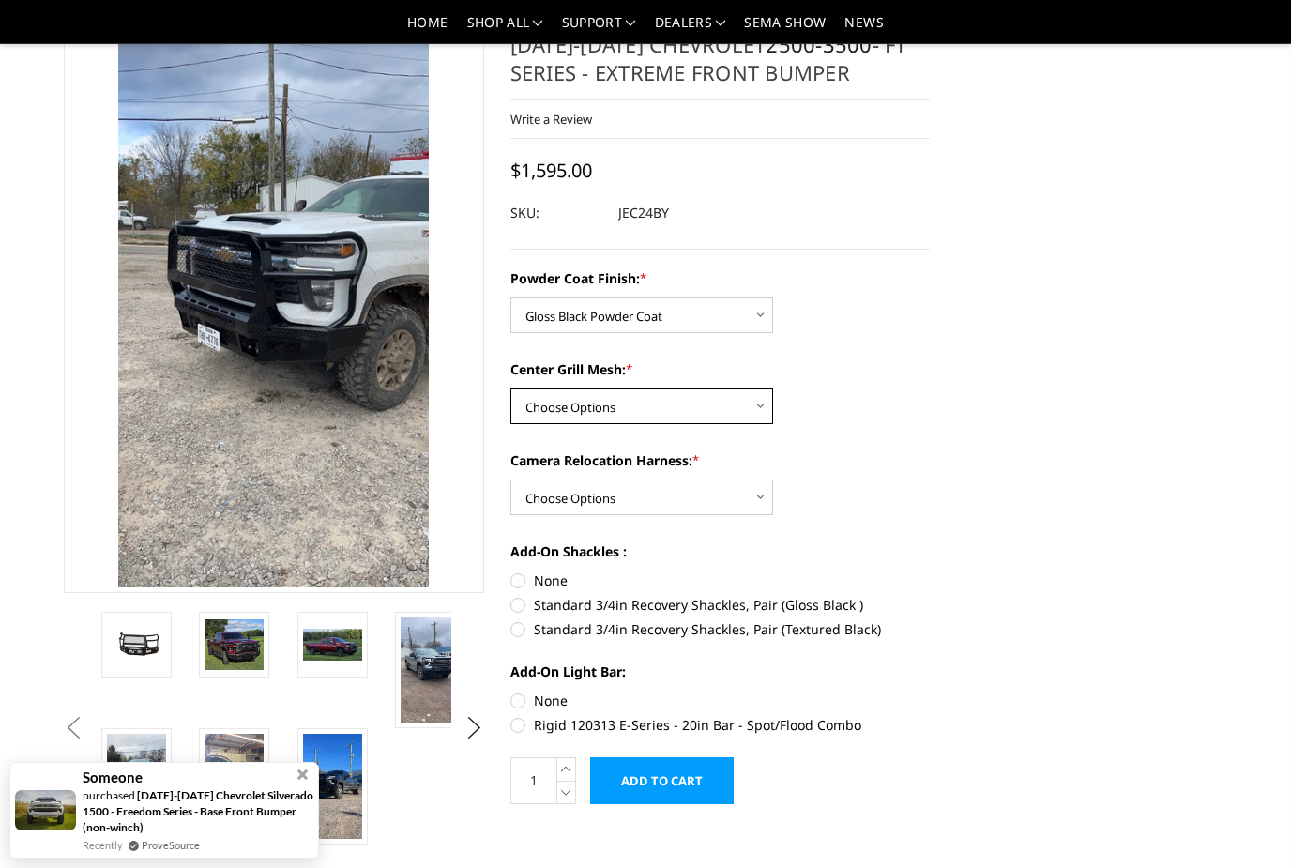
select select "3280"
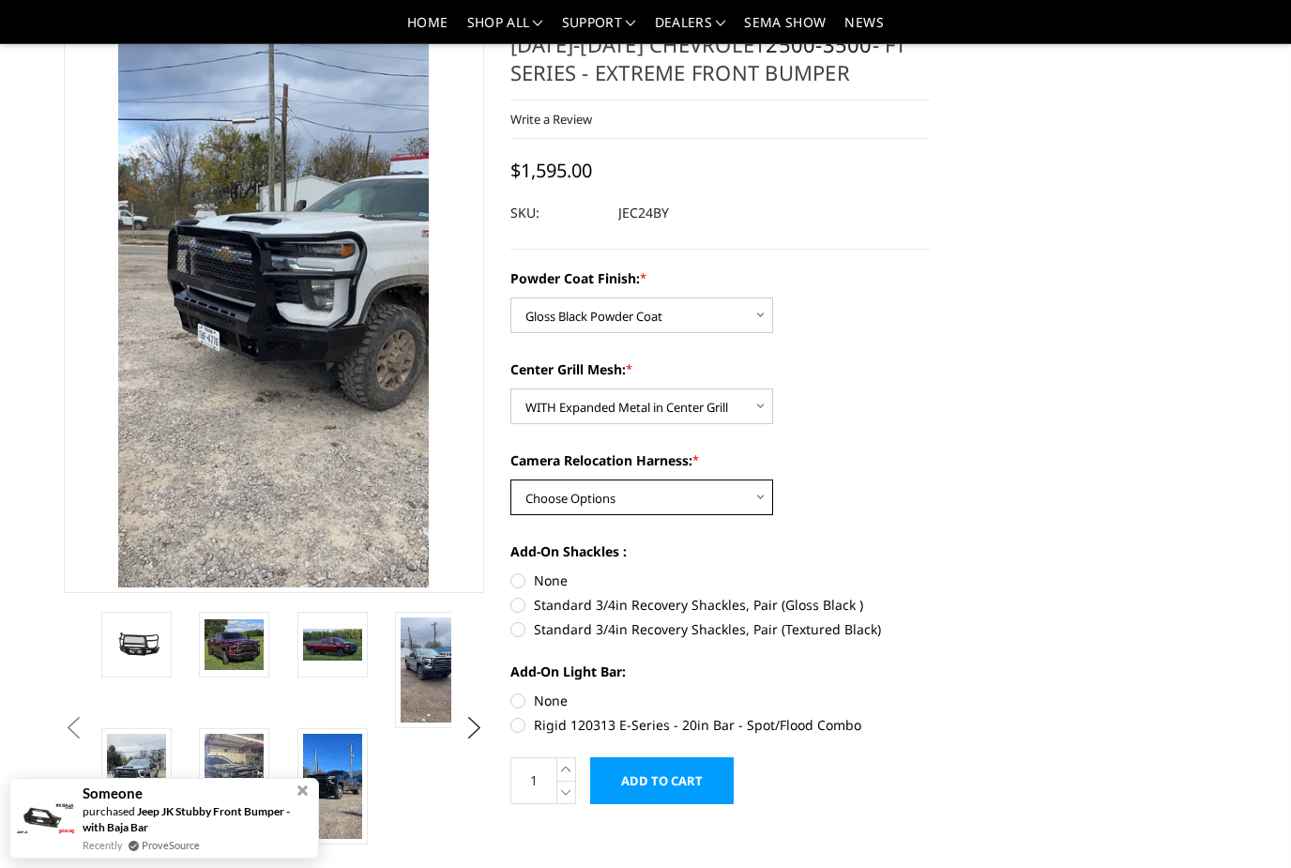
select select "3283"
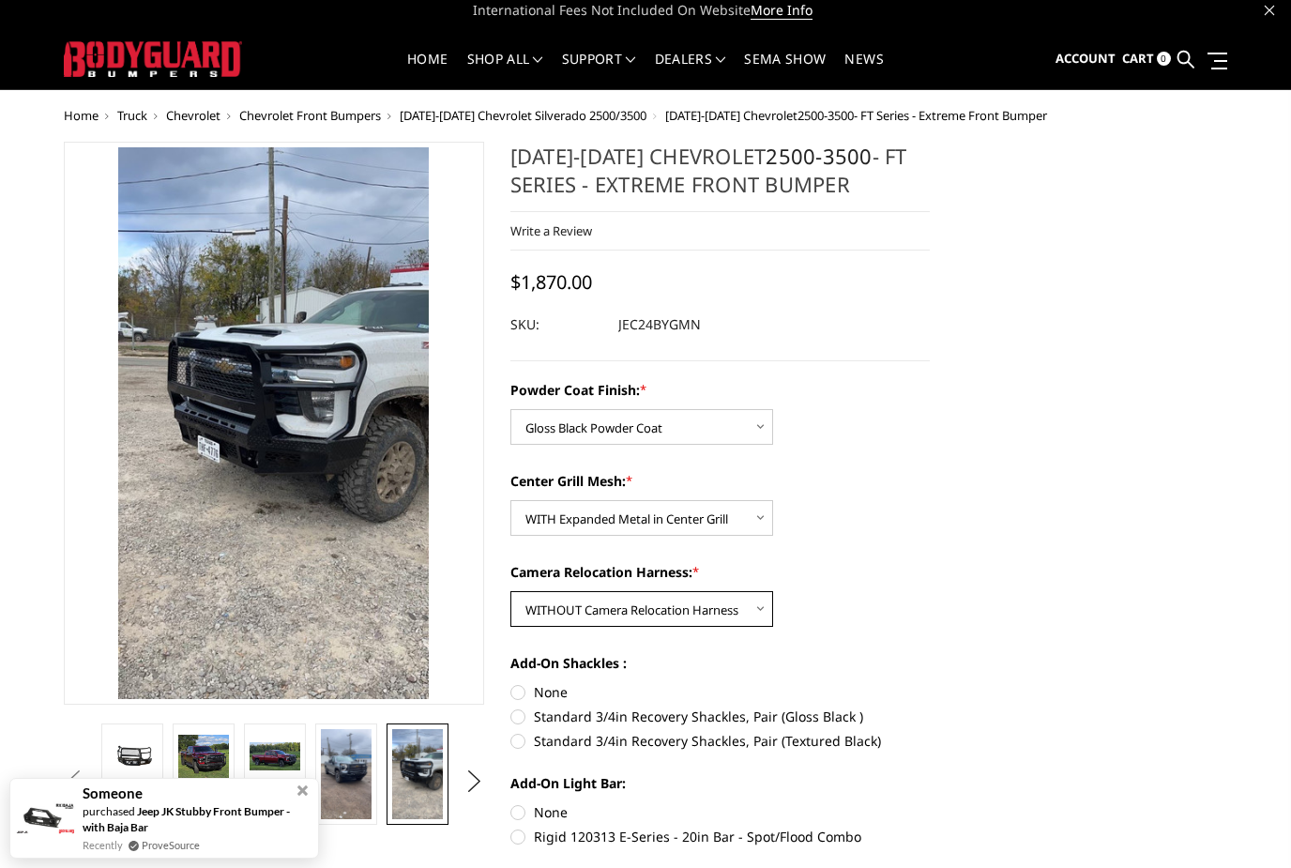
scroll to position [0, 0]
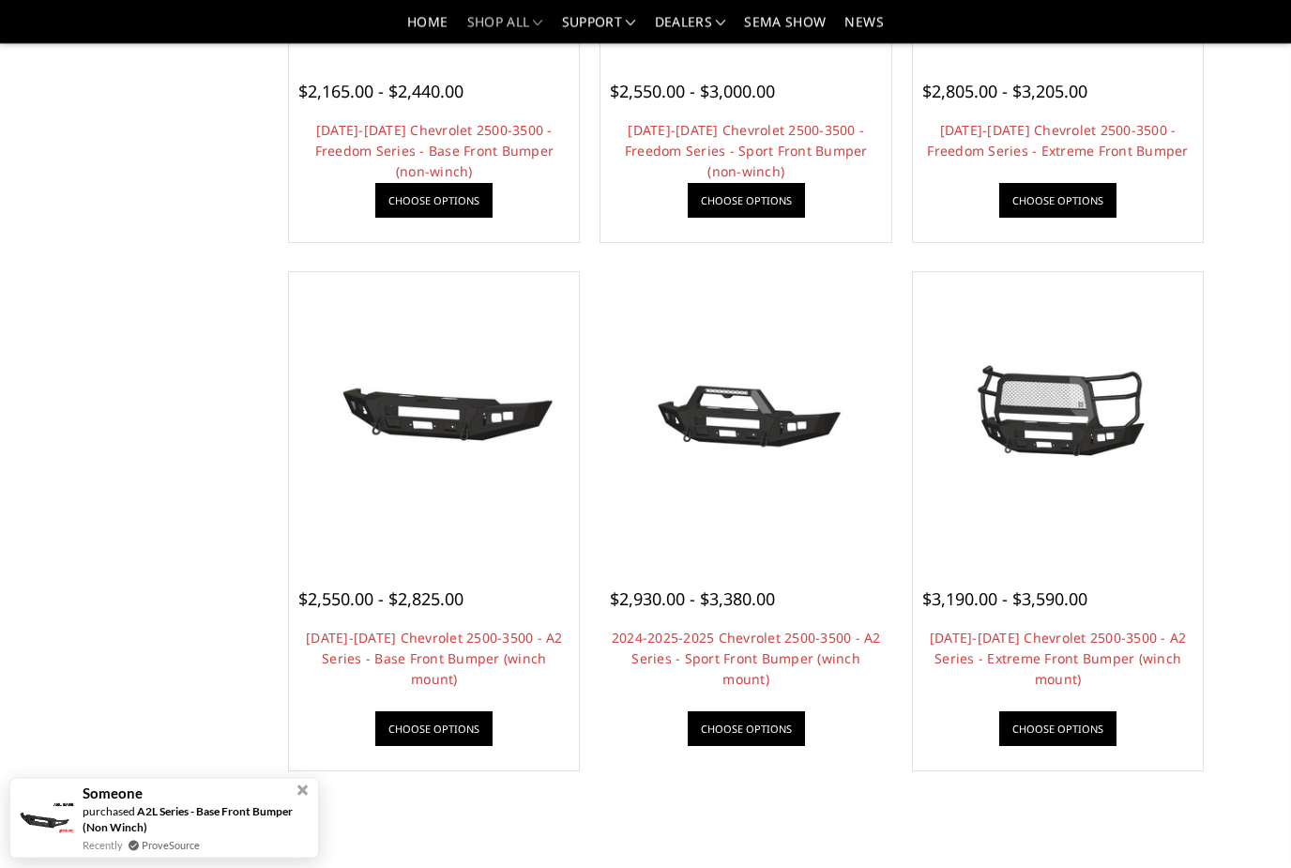
scroll to position [999, 0]
